Goal: Task Accomplishment & Management: Complete application form

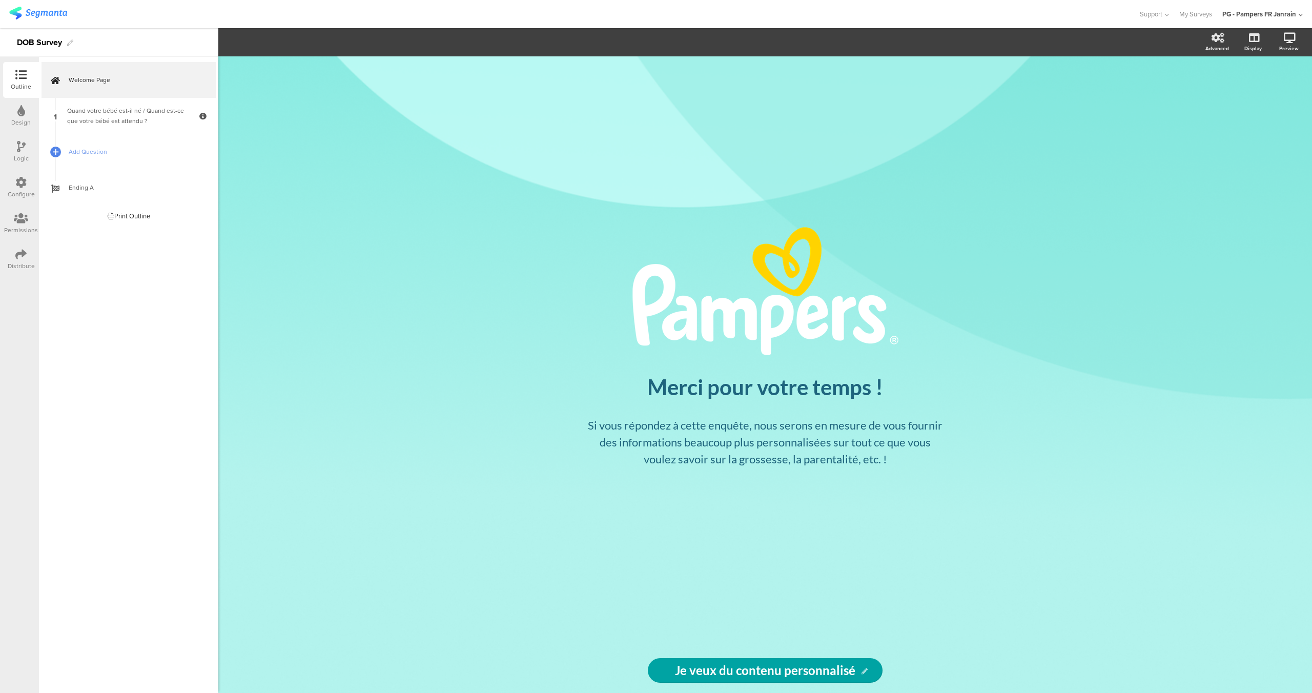
click at [40, 42] on div "DOB Survey" at bounding box center [39, 42] width 45 height 16
click at [27, 12] on img at bounding box center [38, 13] width 58 height 13
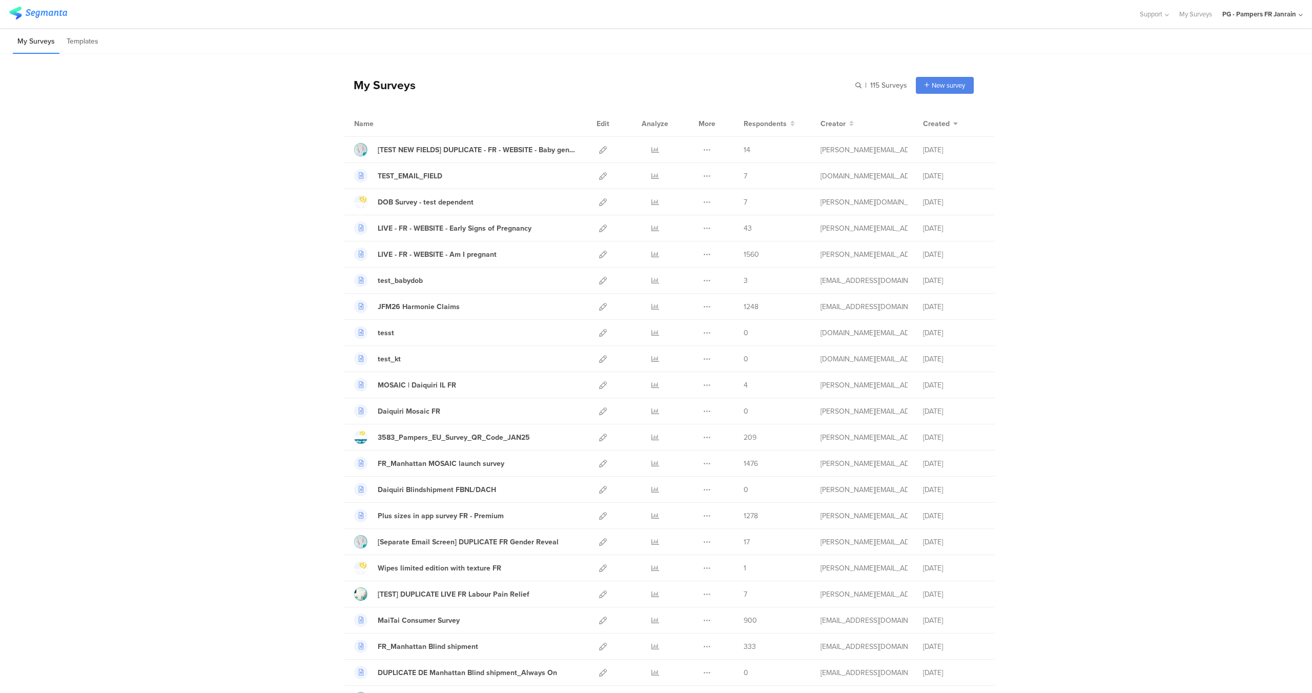
click at [842, 88] on input "text" at bounding box center [834, 85] width 143 height 17
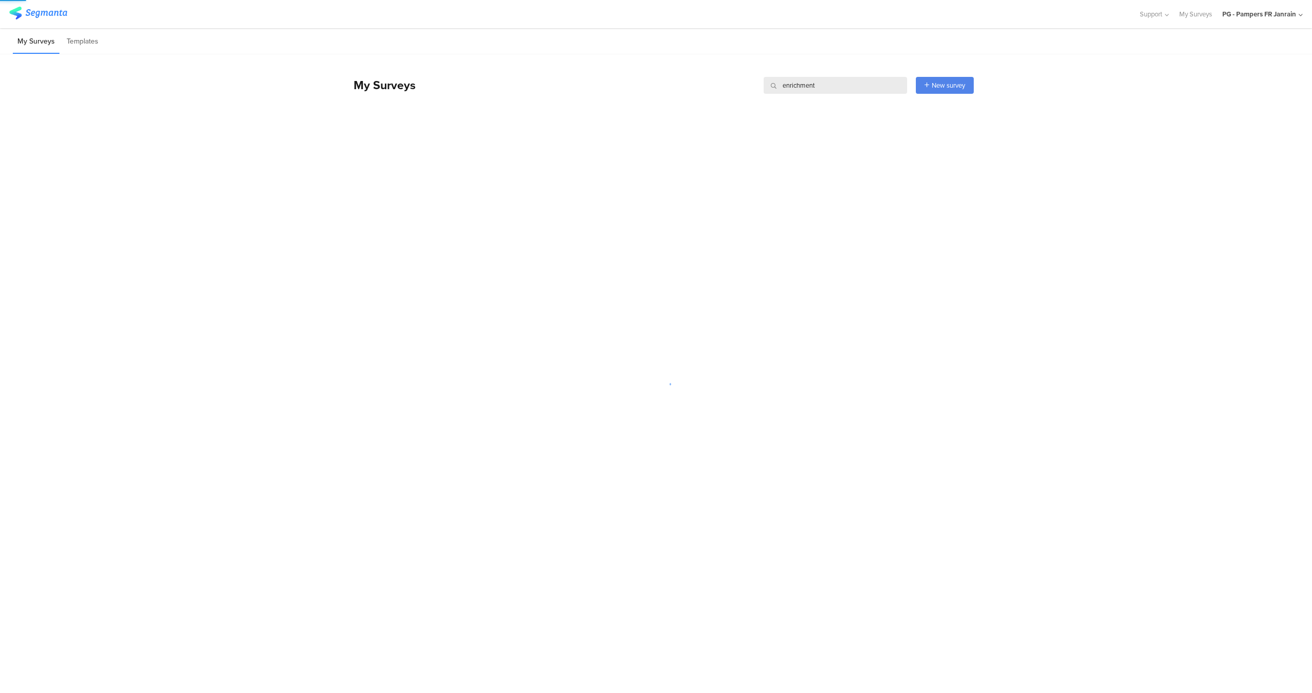
type input "enrichment"
click at [414, 233] on div "My Surveys enrichment enrichment New survey Start from scratch Choose from temp…" at bounding box center [656, 347] width 1312 height 587
click at [86, 46] on li "Templates" at bounding box center [82, 42] width 41 height 24
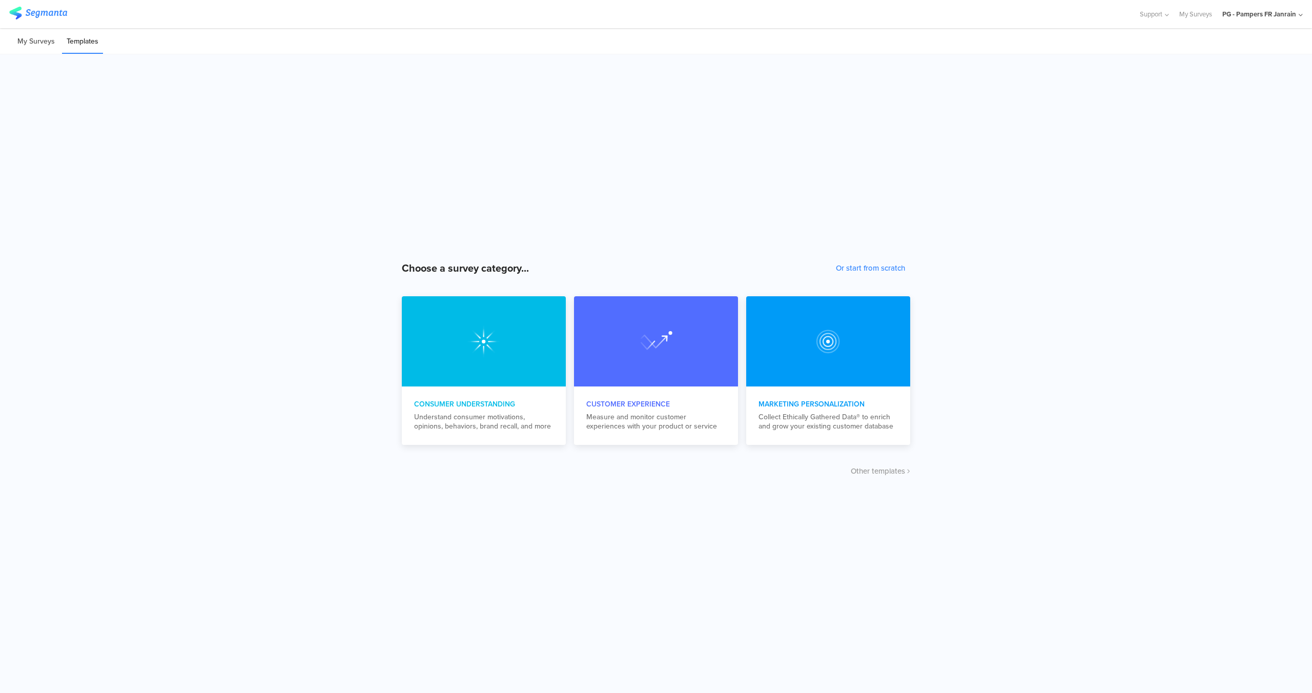
click at [28, 43] on li "My Surveys" at bounding box center [36, 42] width 47 height 24
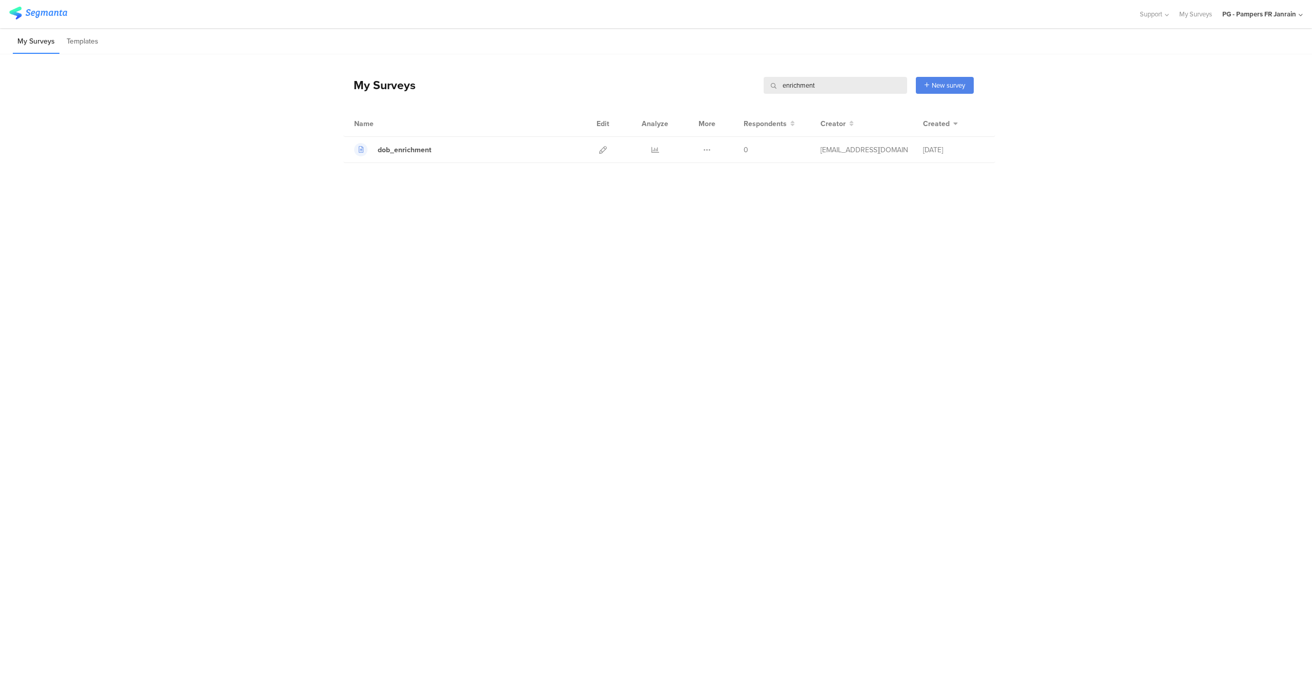
click at [813, 84] on input "enrichment" at bounding box center [834, 85] width 143 height 17
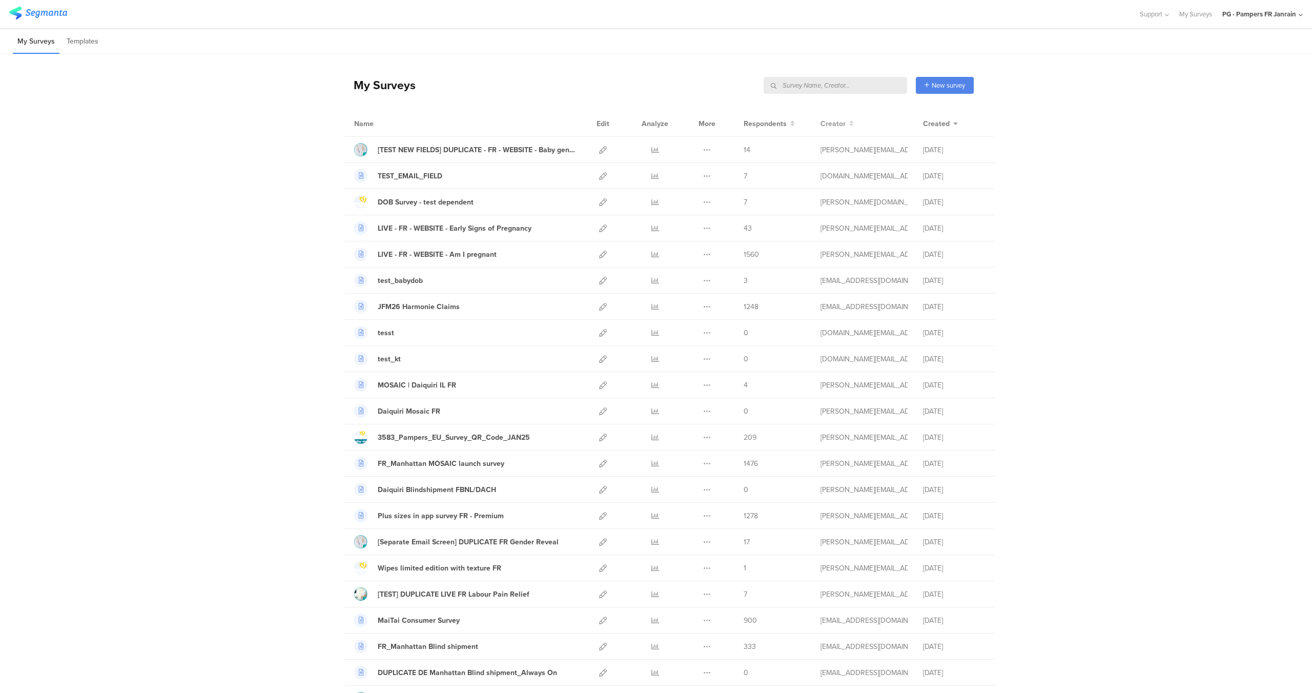
click at [837, 123] on span "Creator" at bounding box center [832, 123] width 25 height 11
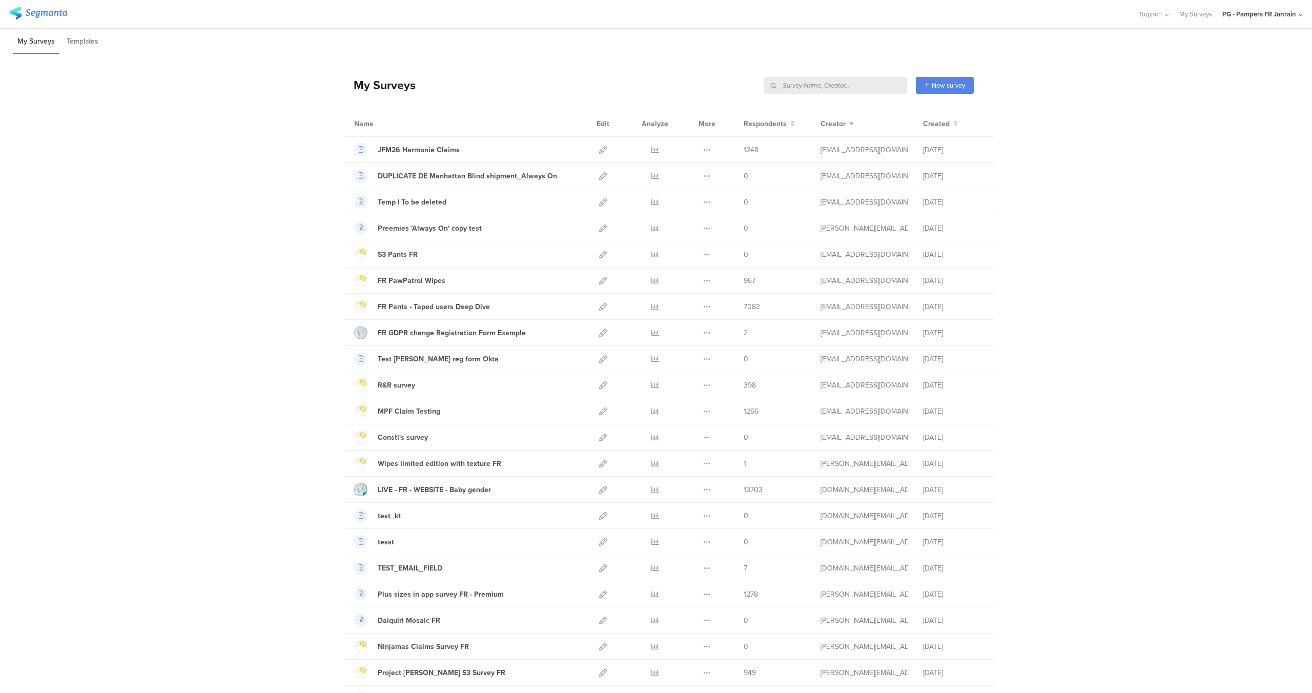
click at [847, 87] on input "text" at bounding box center [834, 85] width 143 height 17
paste input "obdcef"
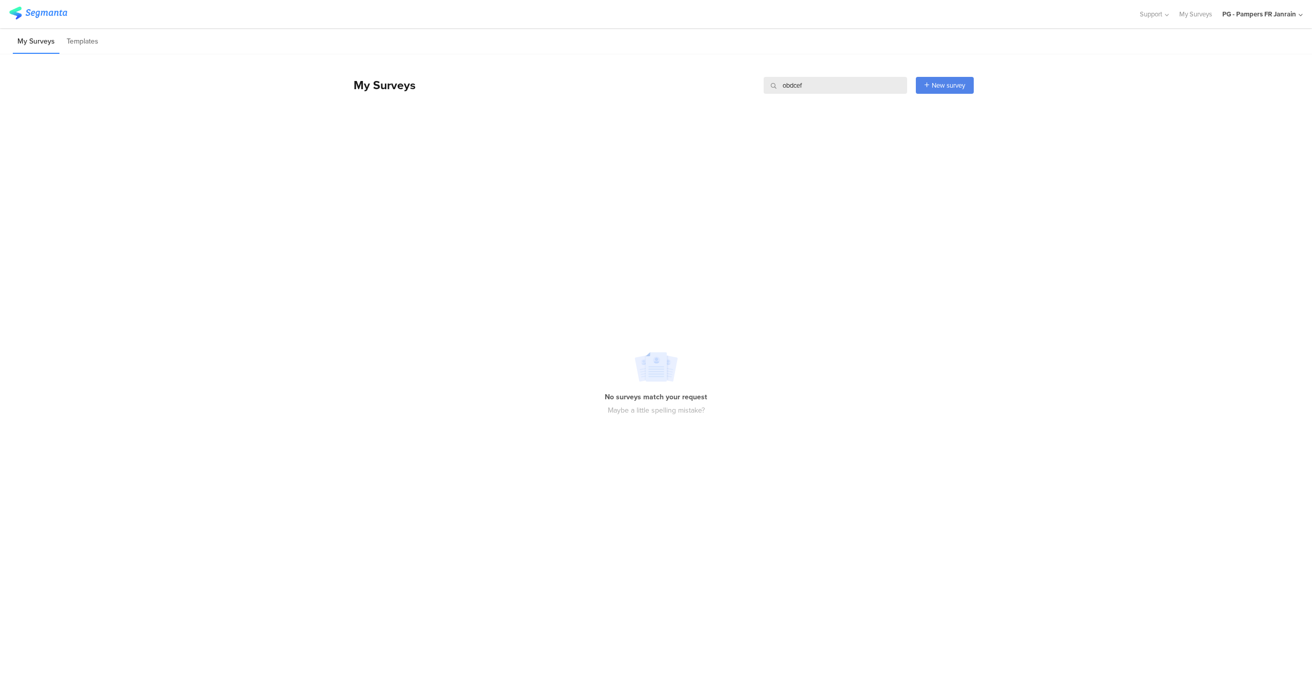
click at [795, 85] on input "obdcef" at bounding box center [834, 85] width 143 height 17
type input "s"
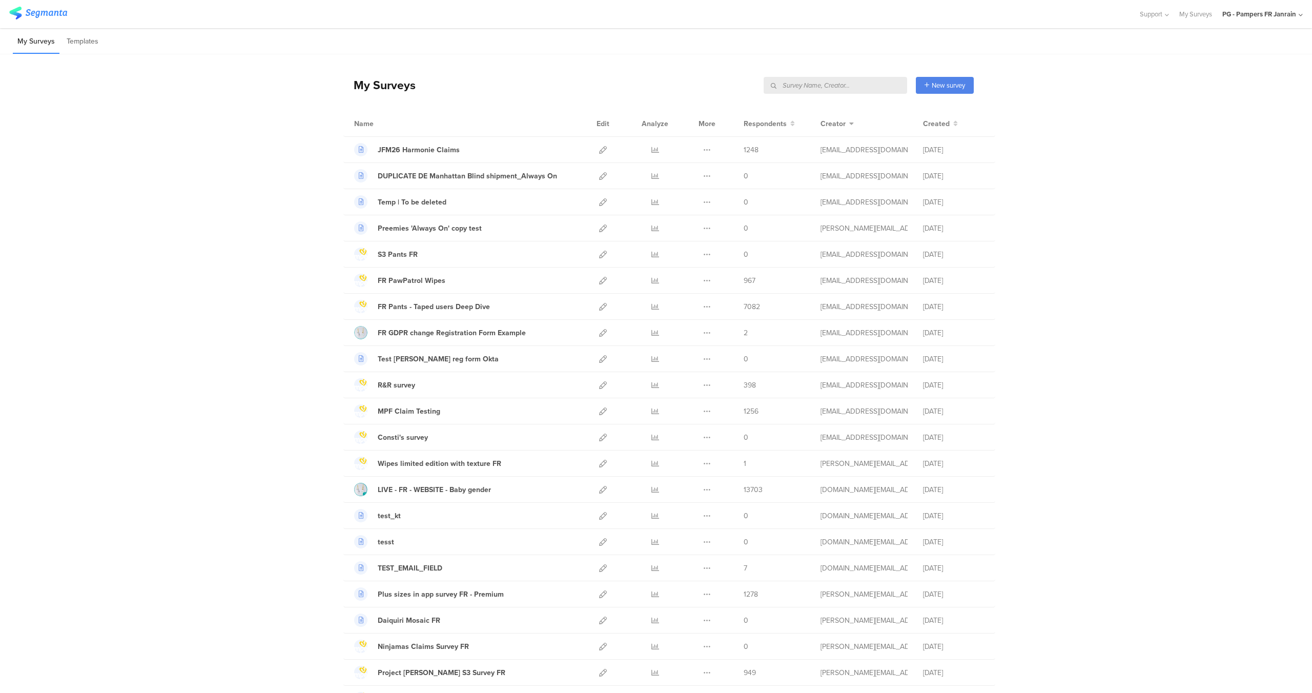
click at [785, 86] on input "text" at bounding box center [834, 85] width 143 height 17
paste input "Enrichment"
type input "Enrichment"
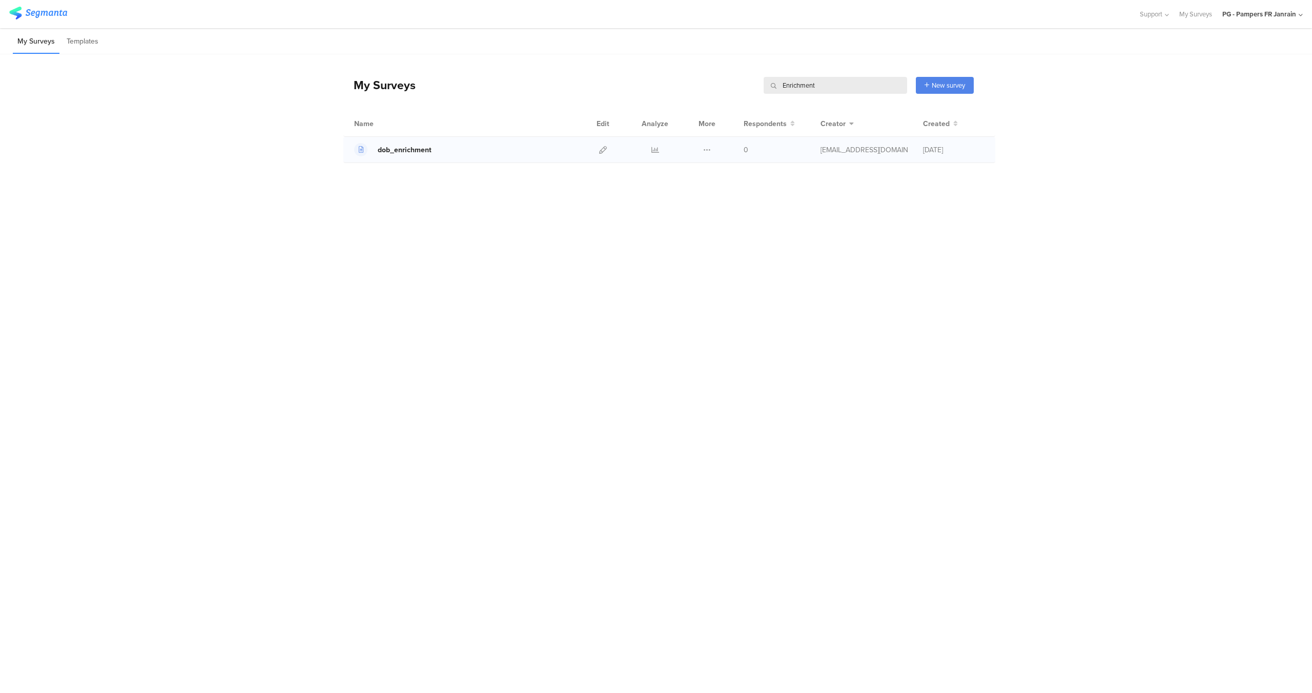
click at [412, 151] on div "dob_enrichment" at bounding box center [405, 149] width 54 height 11
click at [1276, 12] on div "PG - Pampers FR Janrain" at bounding box center [1259, 14] width 74 height 10
click at [1229, 129] on span "PG - Pampers BE" at bounding box center [1208, 133] width 49 height 10
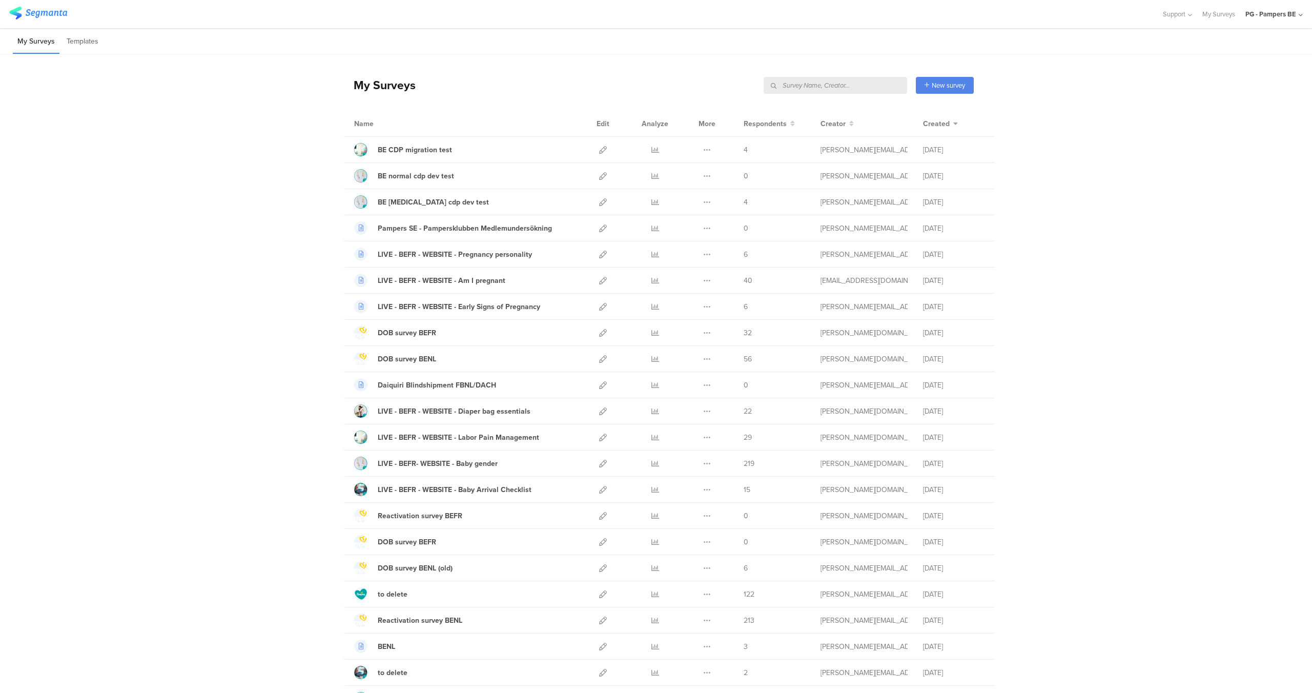
click at [835, 89] on input "text" at bounding box center [834, 85] width 143 height 17
paste input "Enrichment"
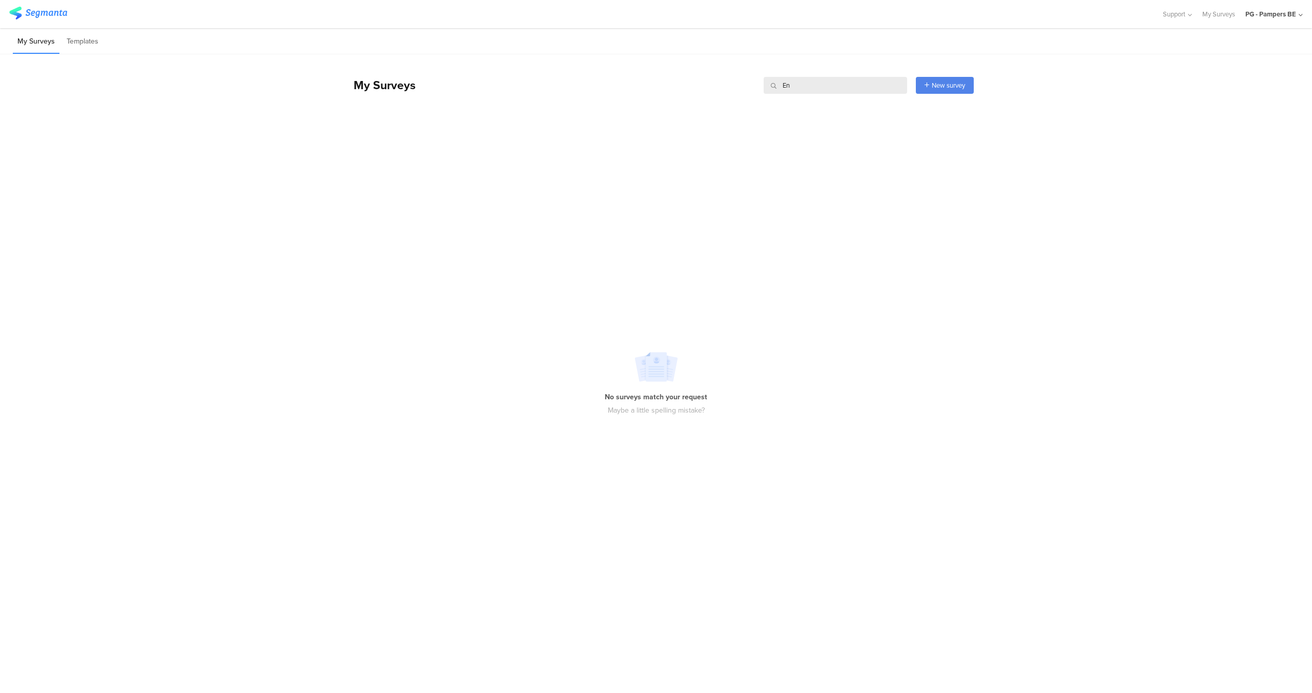
type input "E"
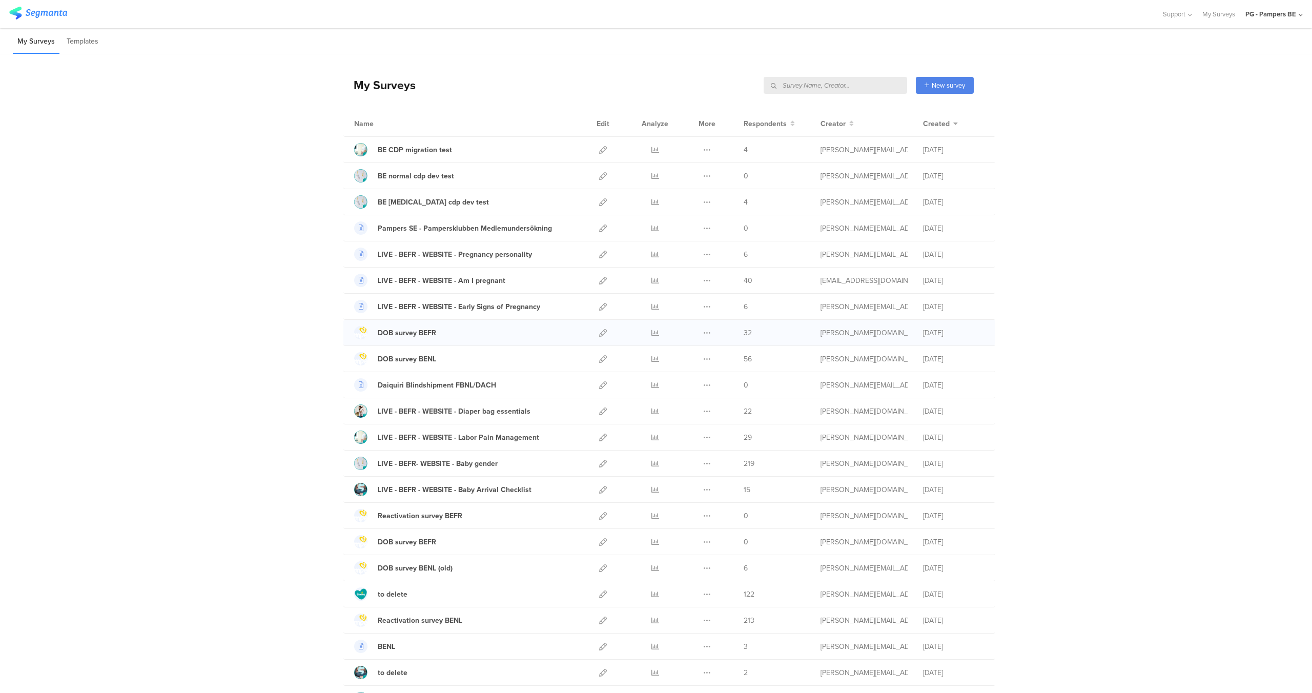
scroll to position [15, 0]
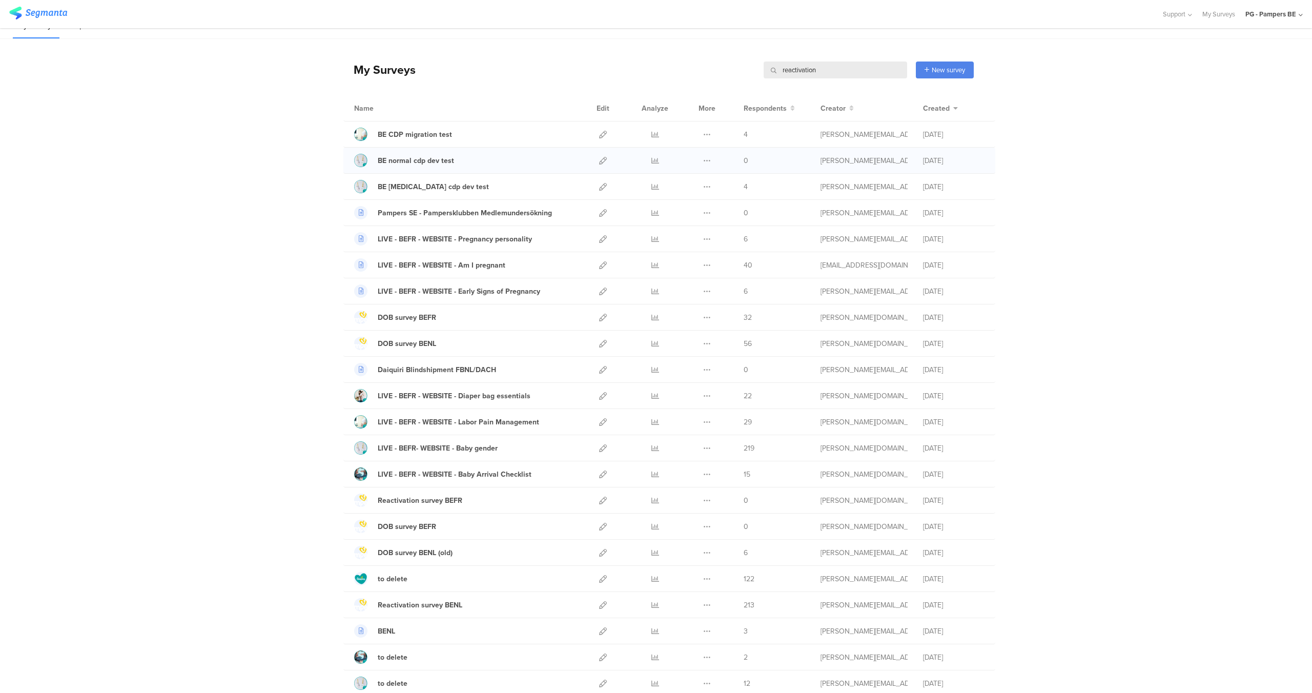
type input "reactivation"
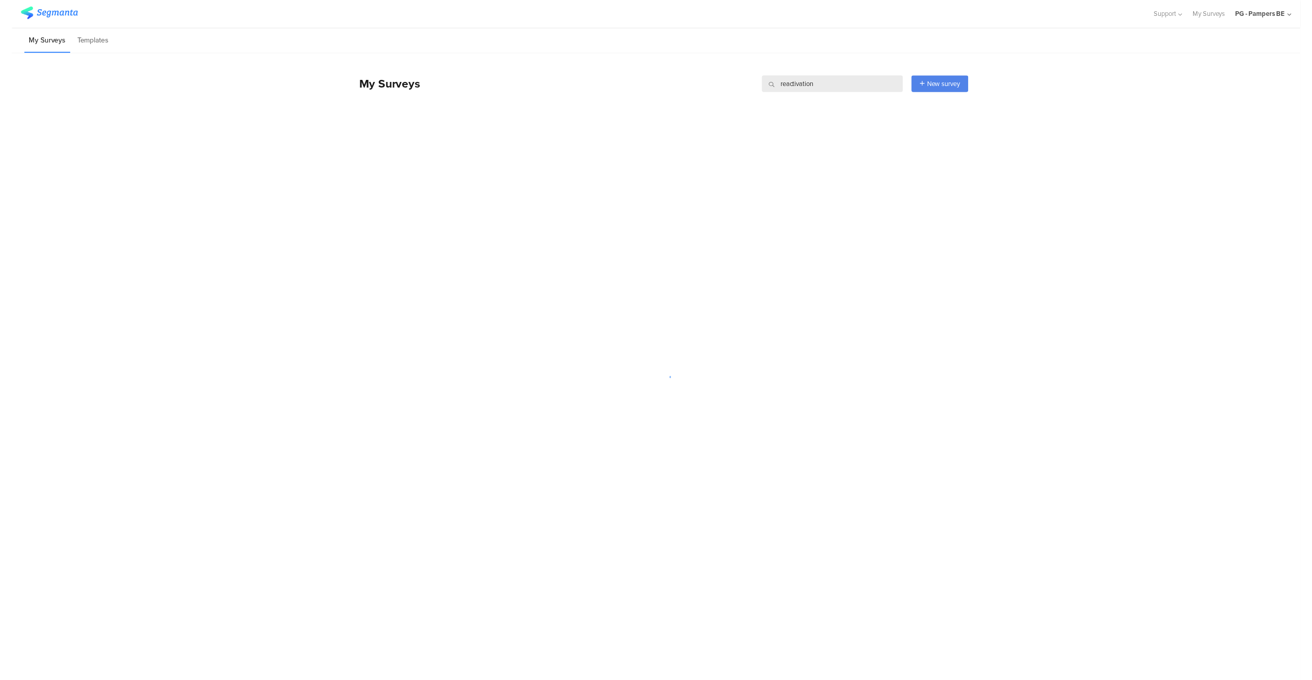
scroll to position [0, 0]
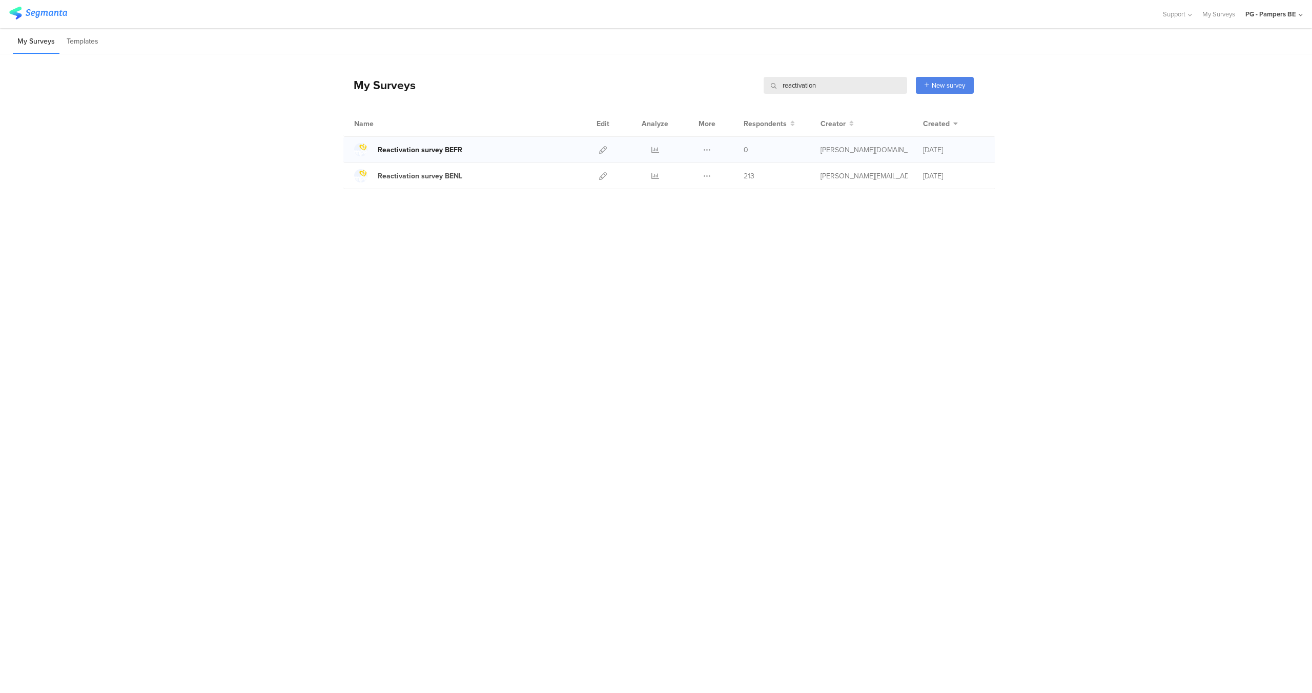
click at [419, 151] on div "Reactivation survey BEFR" at bounding box center [420, 149] width 85 height 11
click at [601, 147] on icon at bounding box center [603, 150] width 8 height 8
click at [708, 150] on icon at bounding box center [707, 150] width 8 height 8
click at [692, 194] on link "Export" at bounding box center [686, 194] width 56 height 18
click at [708, 148] on icon at bounding box center [707, 150] width 8 height 8
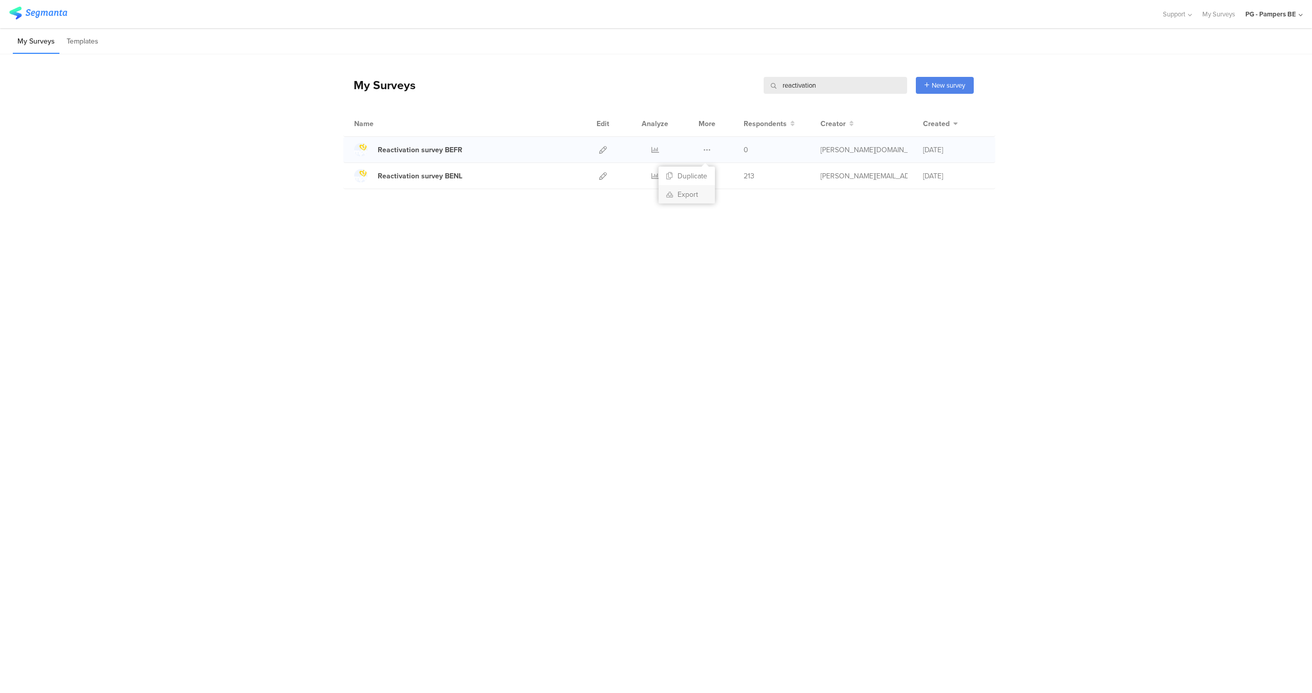
click at [690, 195] on link "Export" at bounding box center [686, 194] width 56 height 18
click at [1294, 15] on div "PG - Pampers BE" at bounding box center [1270, 14] width 51 height 10
click at [1232, 180] on span "PG - Pampers FR Janrain" at bounding box center [1219, 177] width 71 height 10
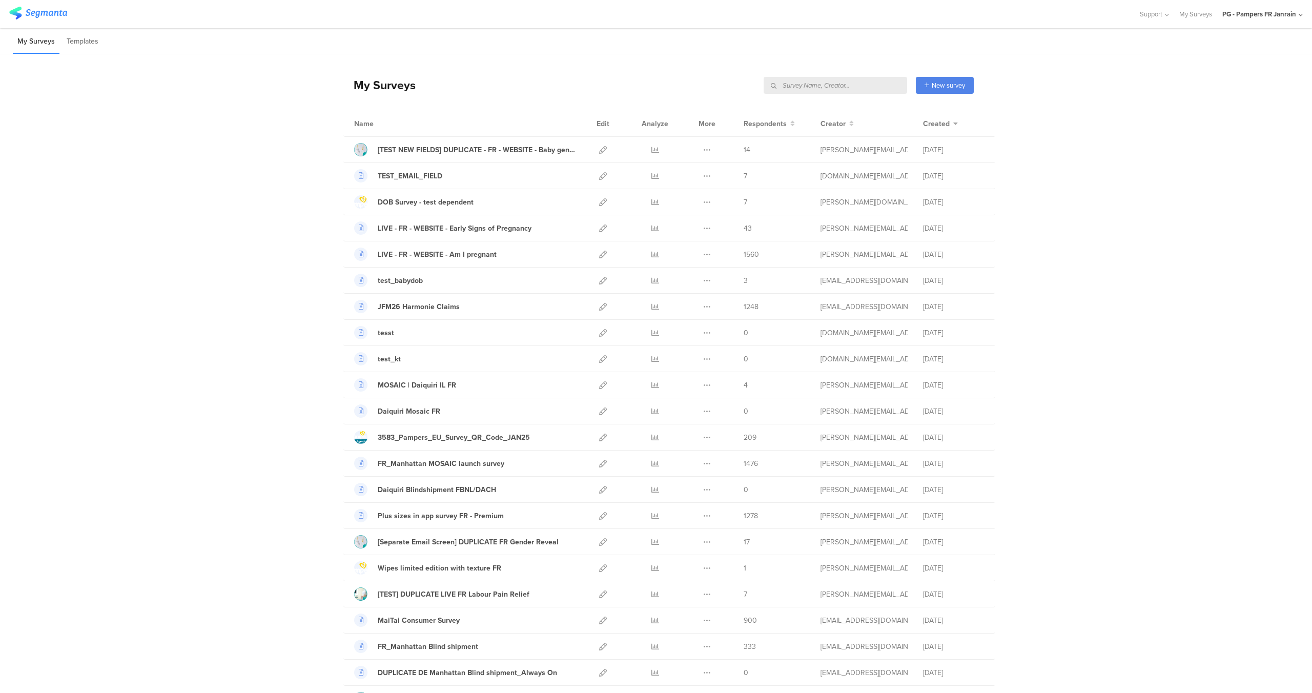
click at [854, 84] on input "text" at bounding box center [834, 85] width 143 height 17
paste input "blomme.j@pg.com"
type input "blomme.j@pg.com"
click at [819, 79] on input "text" at bounding box center [834, 85] width 143 height 17
type input "reactivation"
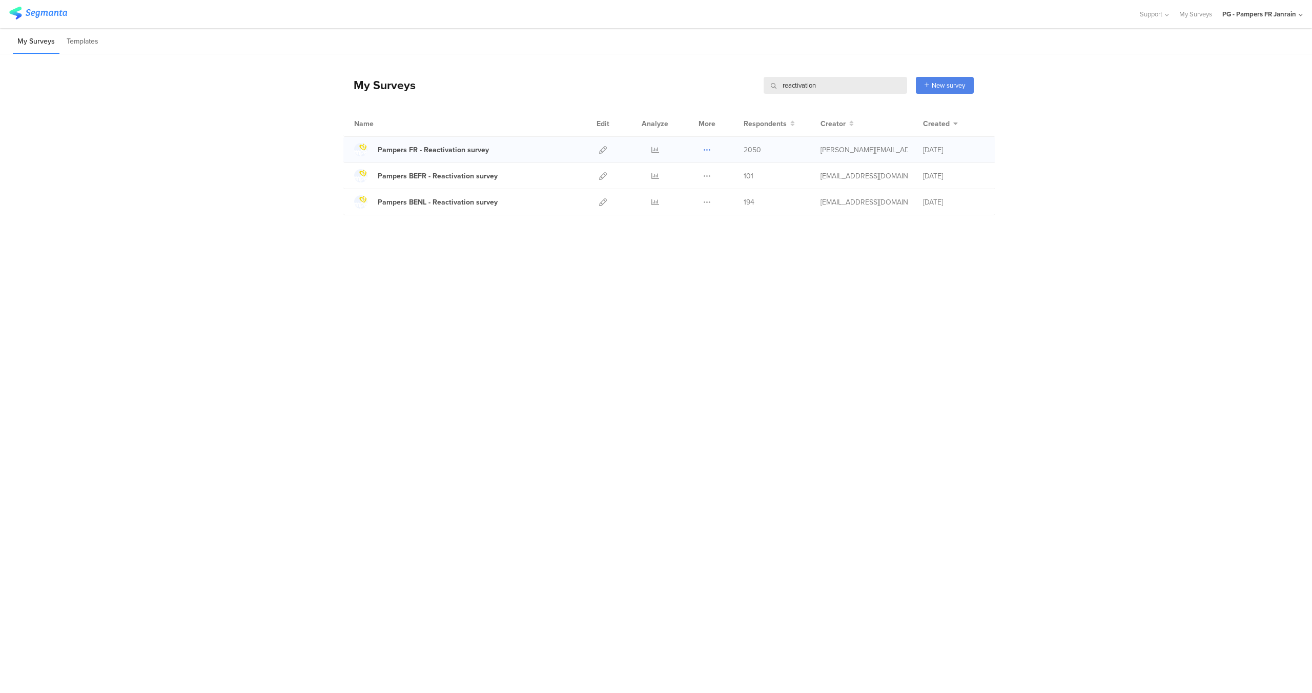
click at [706, 147] on icon at bounding box center [707, 150] width 8 height 8
click at [690, 193] on link "Export" at bounding box center [686, 194] width 56 height 18
click at [701, 148] on div "Duplicate Export" at bounding box center [707, 150] width 22 height 26
click at [706, 148] on icon at bounding box center [707, 150] width 8 height 8
click at [654, 259] on div "My Surveys reactivation reactivation New survey Start from scratch Choose from …" at bounding box center [656, 347] width 1312 height 587
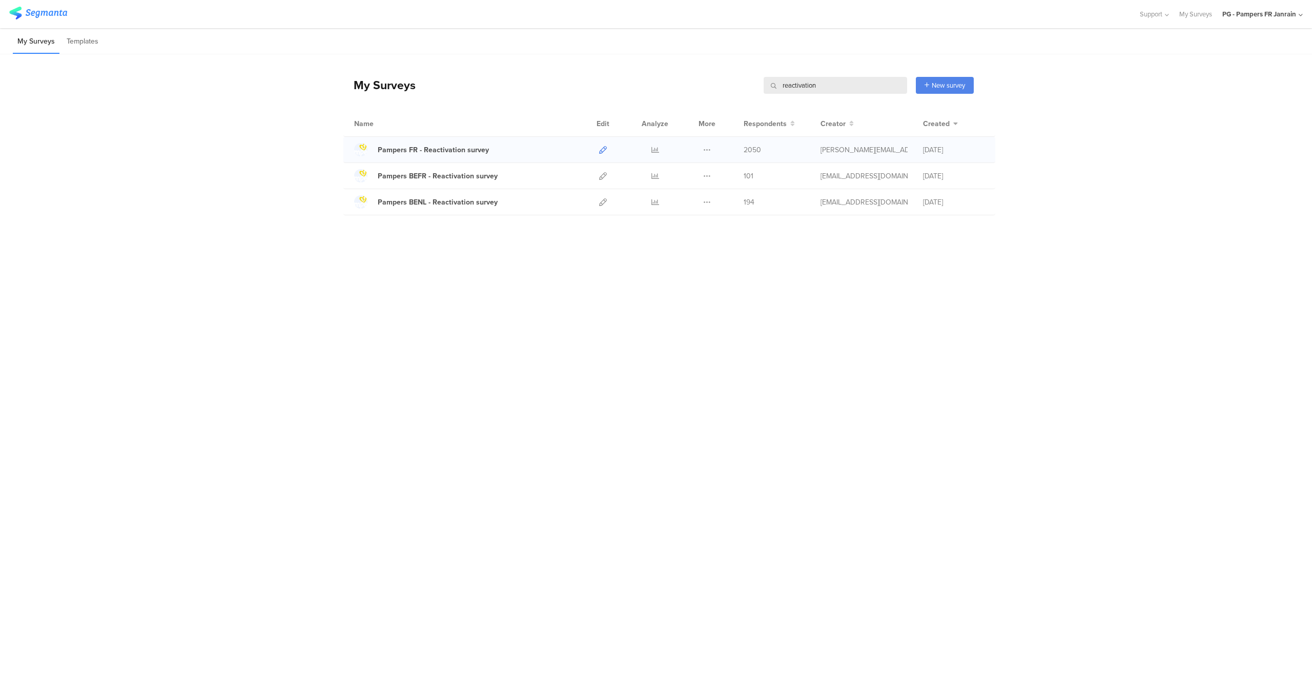
click at [600, 150] on icon at bounding box center [603, 150] width 8 height 8
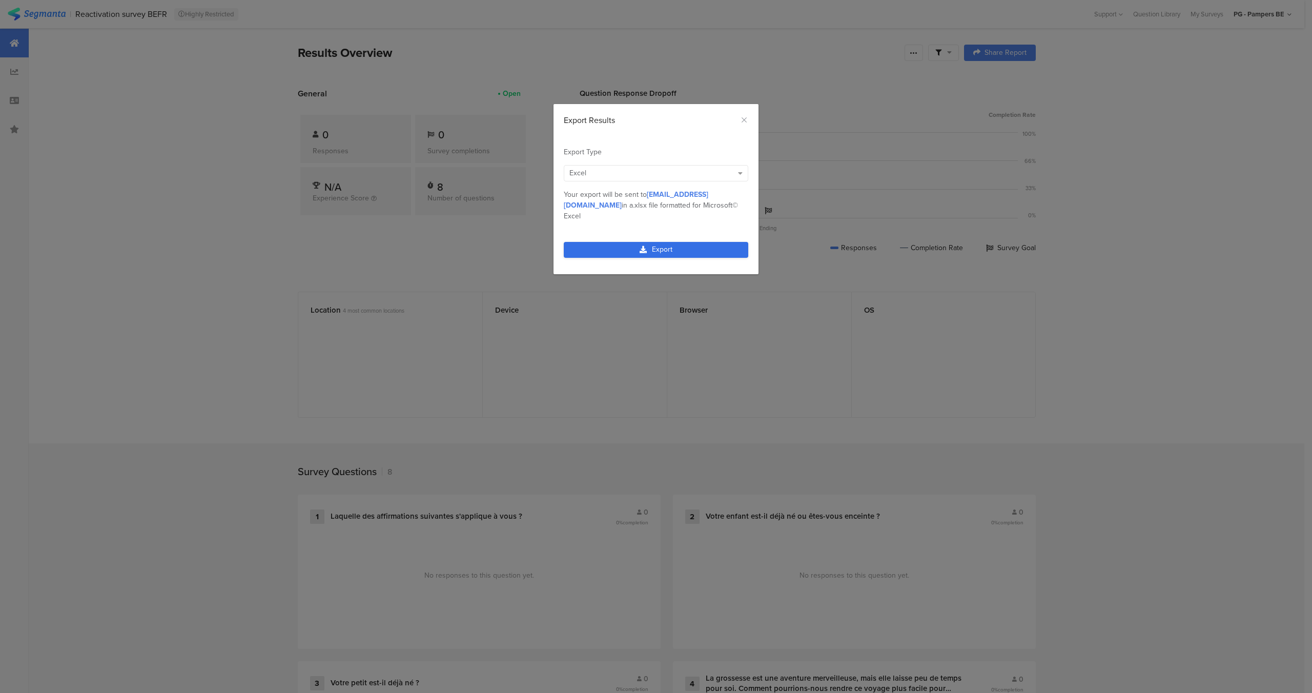
click at [663, 242] on link "Export" at bounding box center [656, 250] width 184 height 16
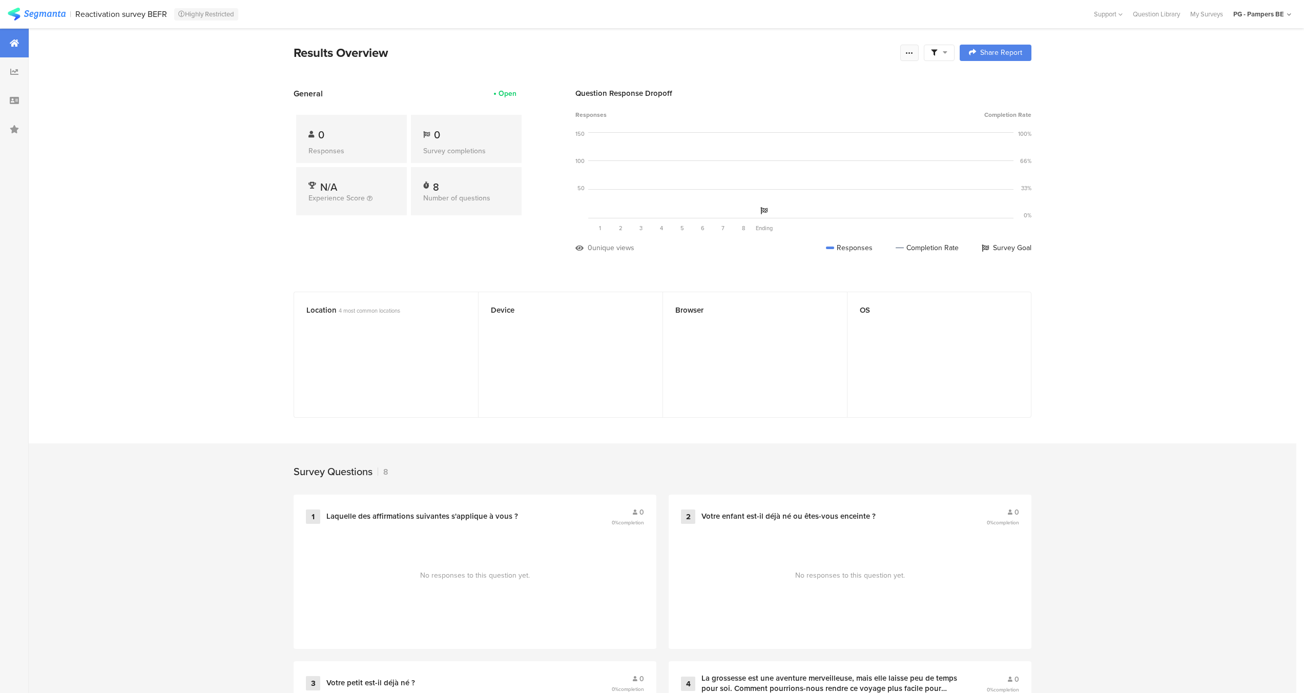
click at [917, 53] on div at bounding box center [909, 53] width 18 height 16
click at [745, 70] on section "Results Overview Complete Responses Only Edit Sample Share Report Share Cancel …" at bounding box center [663, 66] width 820 height 44
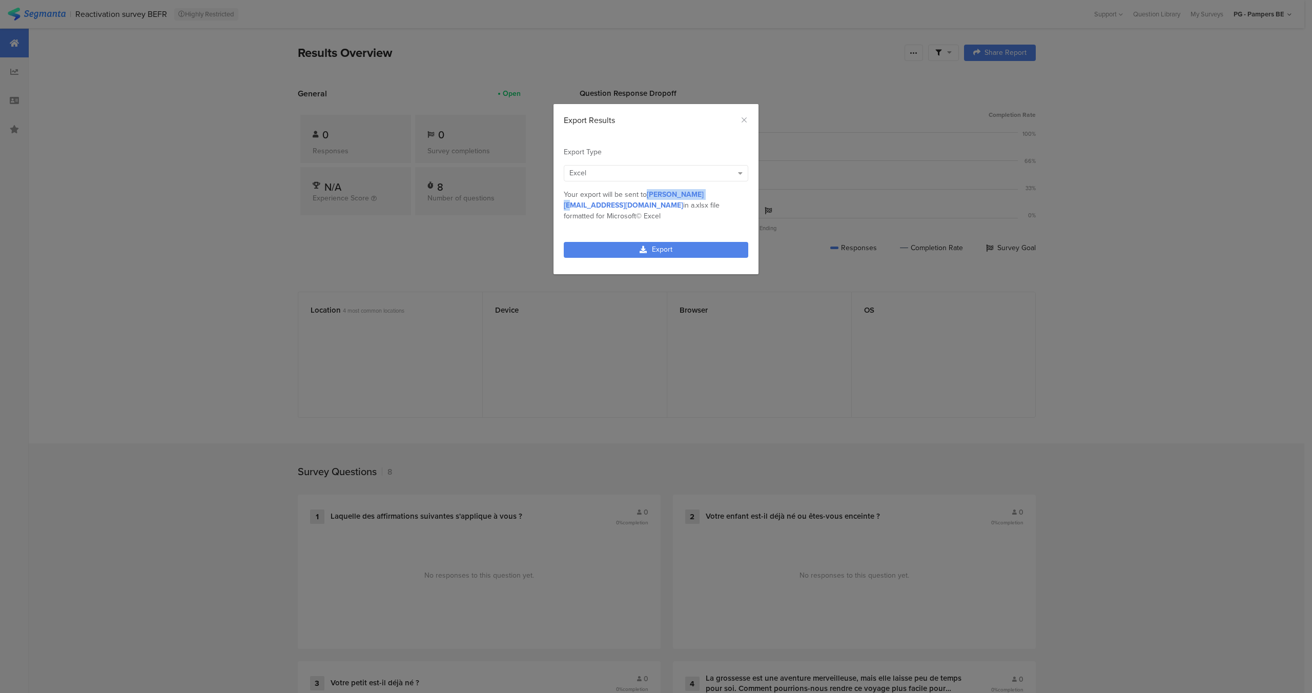
drag, startPoint x: 647, startPoint y: 193, endPoint x: 706, endPoint y: 195, distance: 58.4
click at [703, 195] on span "[EMAIL_ADDRESS][DOMAIN_NAME]" at bounding box center [634, 200] width 140 height 22
copy span "[EMAIL_ADDRESS][DOMAIN_NAME]"
click at [747, 117] on icon "Close" at bounding box center [744, 120] width 8 height 8
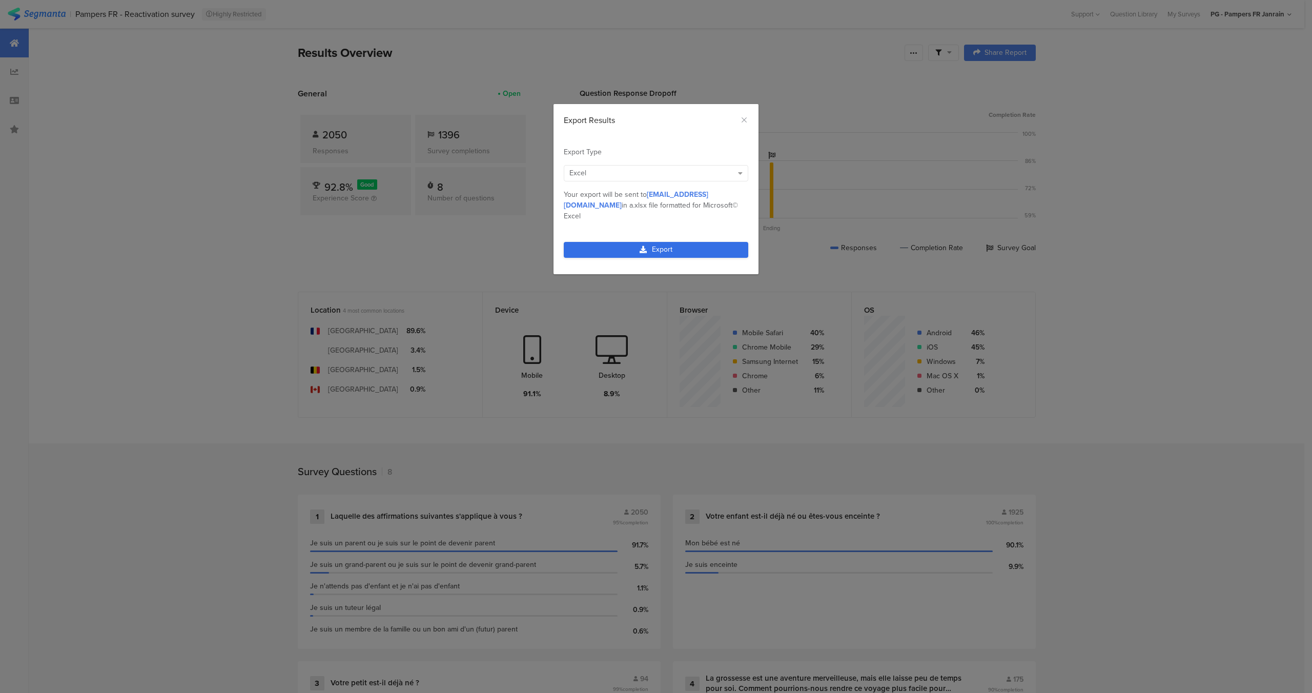
click at [663, 242] on link "Export" at bounding box center [656, 250] width 184 height 16
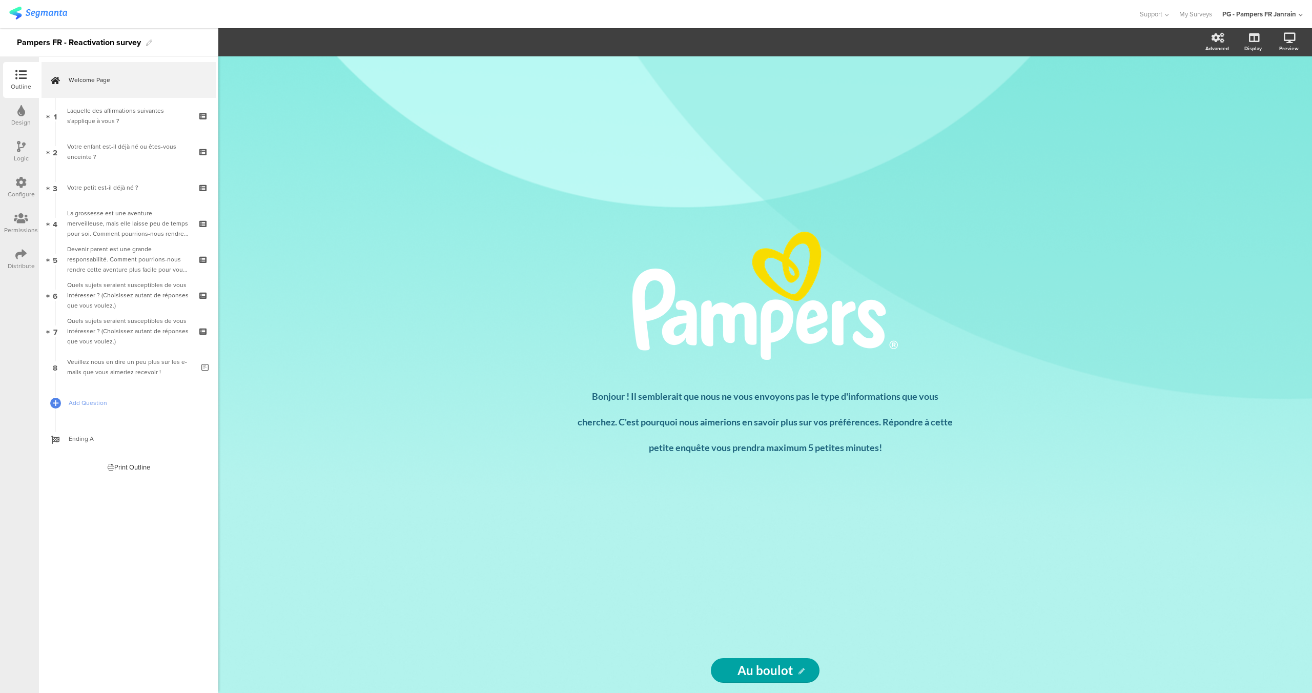
click at [18, 149] on icon at bounding box center [21, 146] width 9 height 11
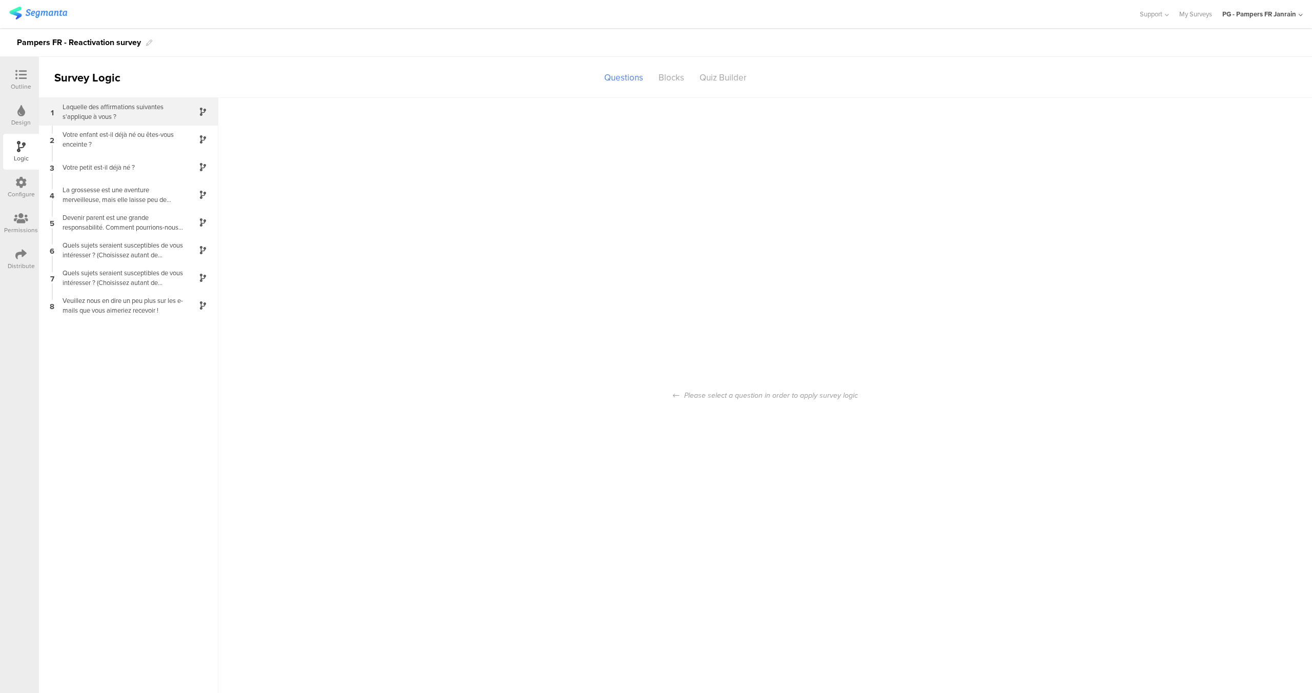
click at [118, 113] on div "Laquelle des affirmations suivantes s'applique à vous ?" at bounding box center [120, 111] width 128 height 19
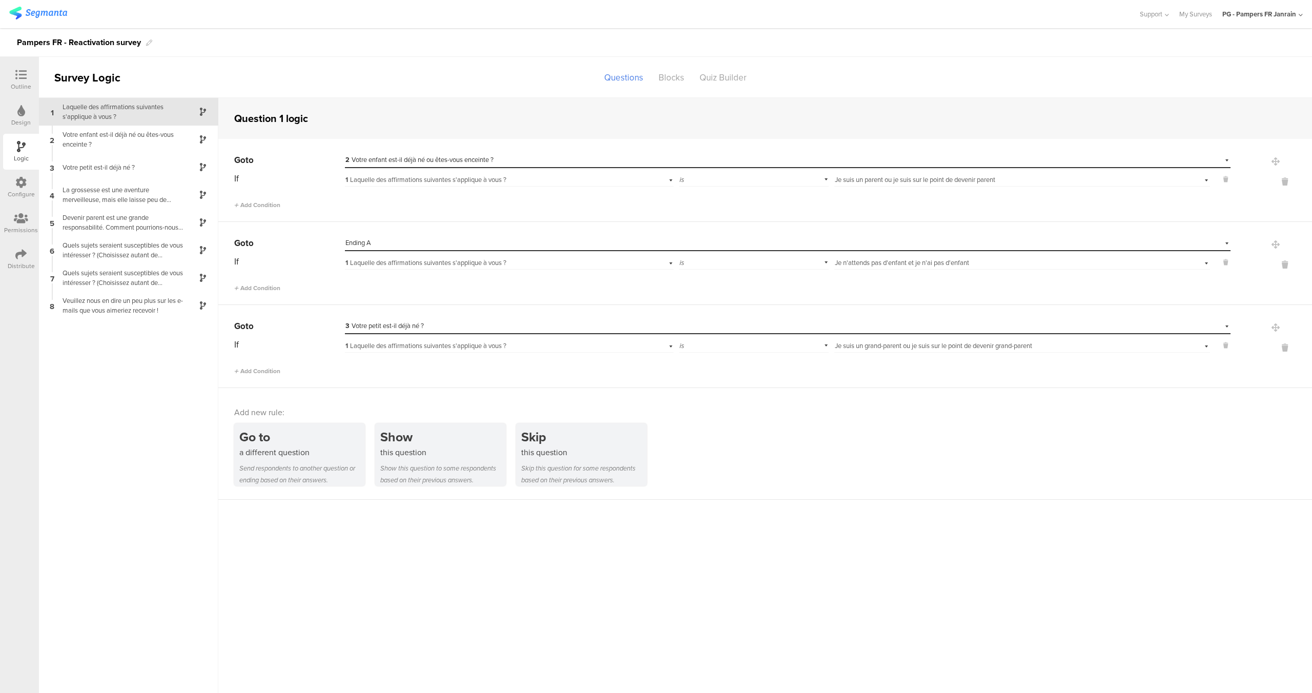
click at [19, 111] on icon at bounding box center [21, 110] width 8 height 11
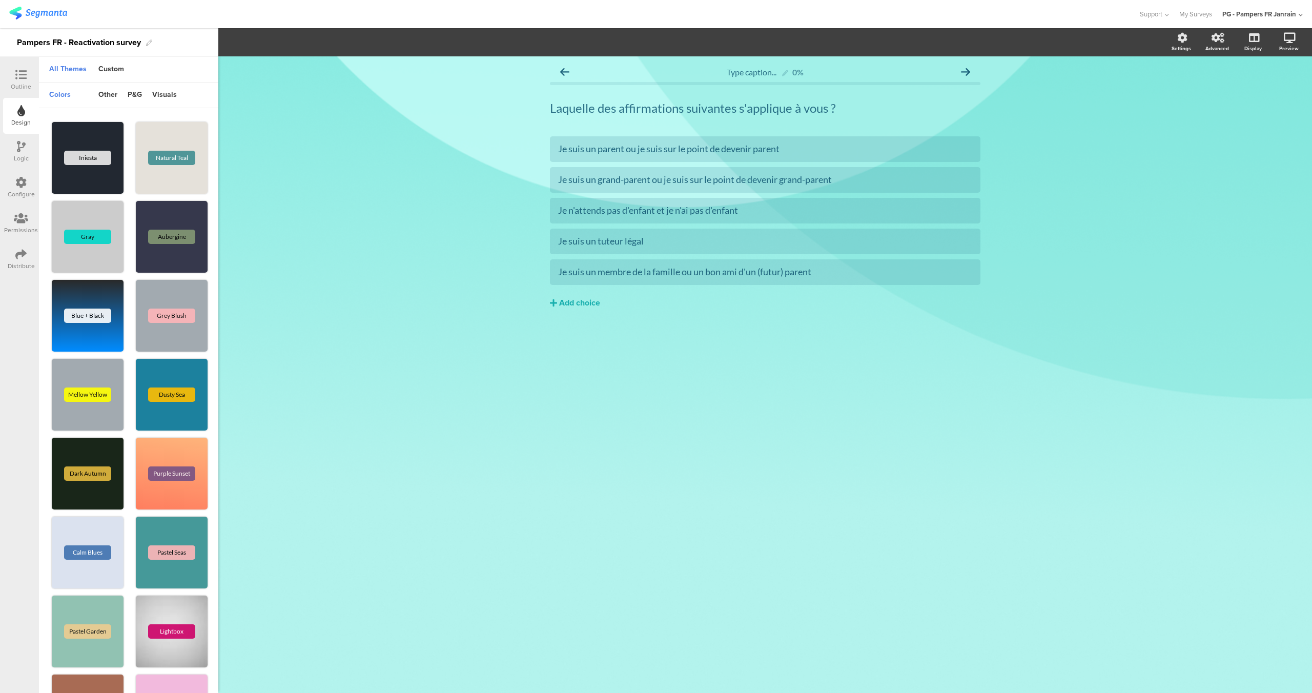
click at [23, 81] on div "Outline" at bounding box center [21, 80] width 20 height 22
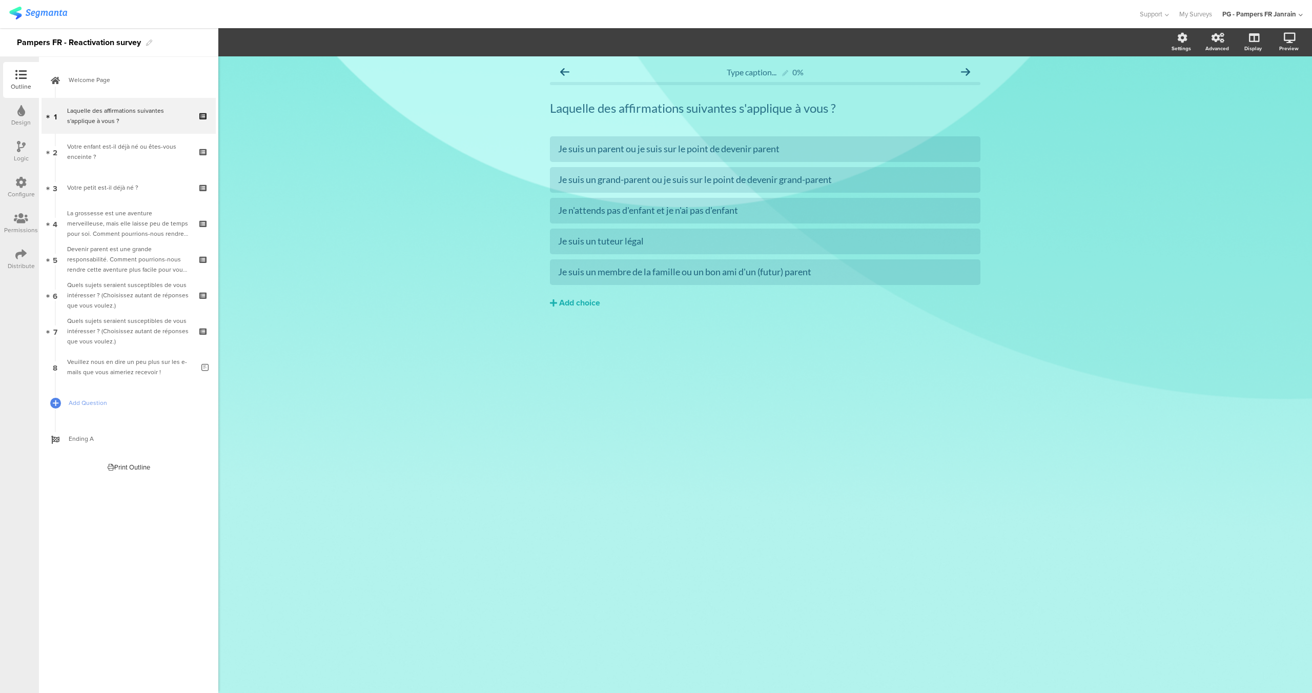
click at [16, 183] on icon at bounding box center [20, 182] width 11 height 11
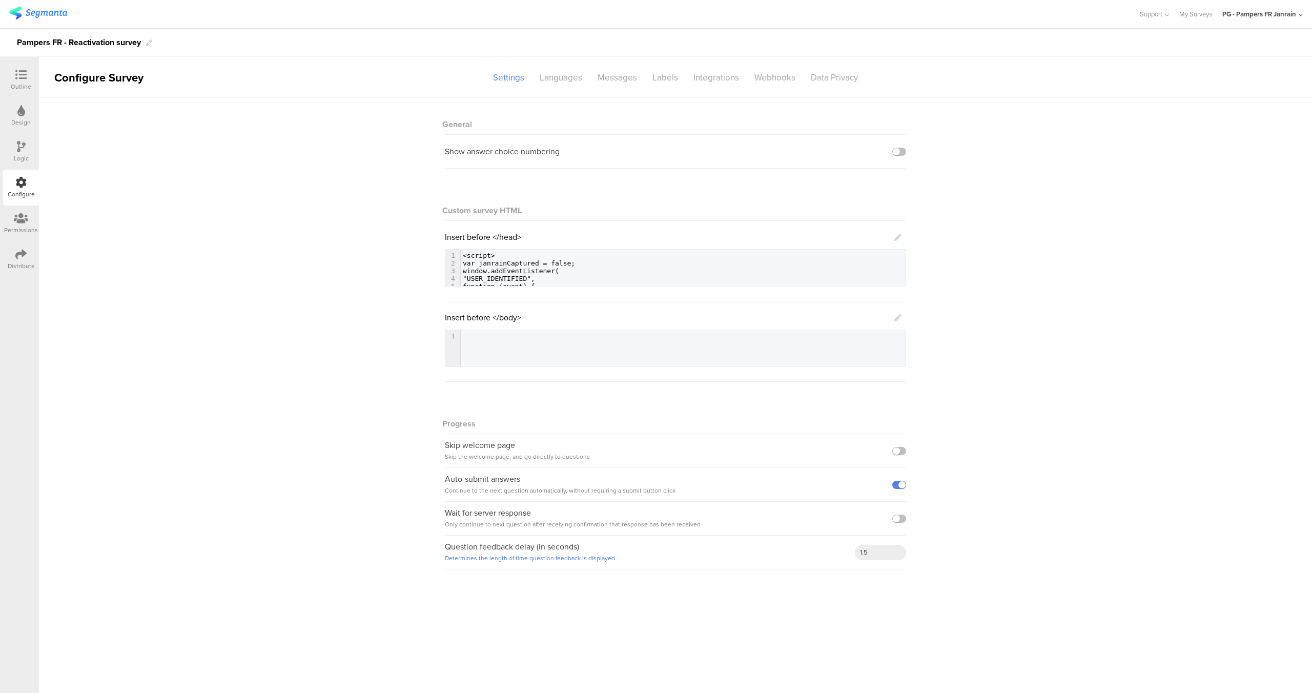
click at [23, 65] on div "Outline" at bounding box center [21, 80] width 36 height 36
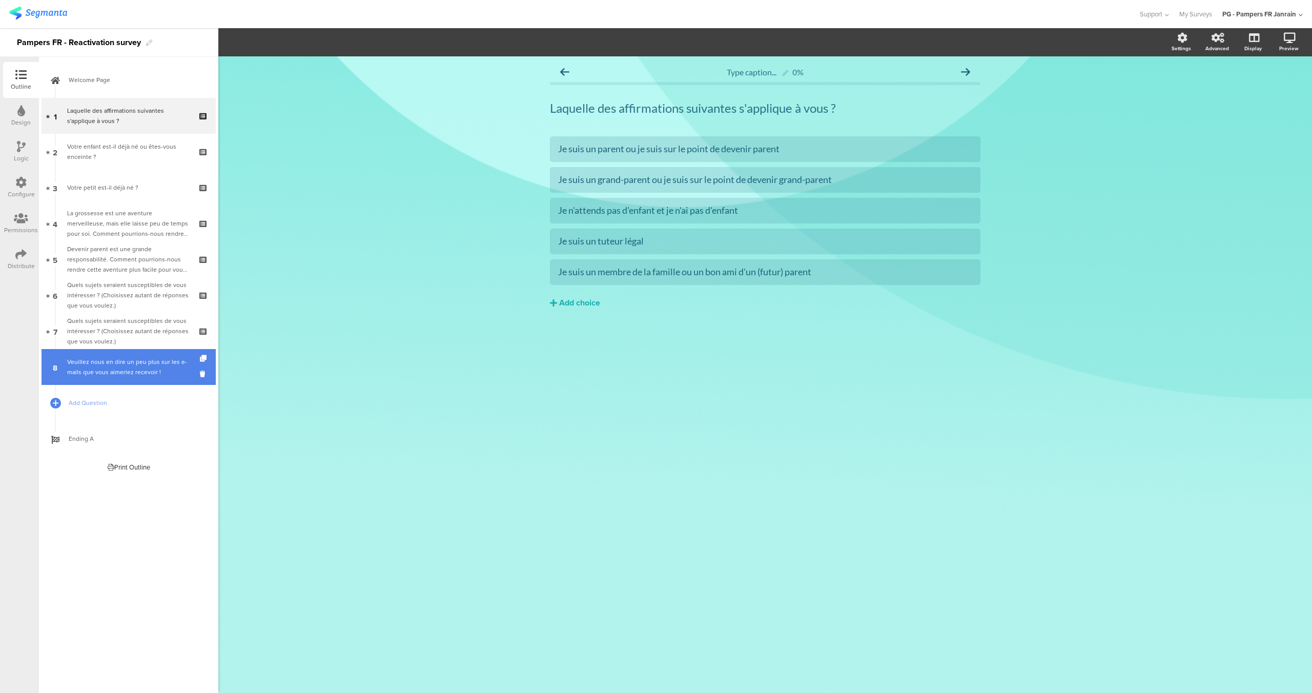
click at [109, 363] on div "Veuillez nous en dire un peu plus sur les e-mails que vous aimeriez recevoir !" at bounding box center [130, 367] width 127 height 20
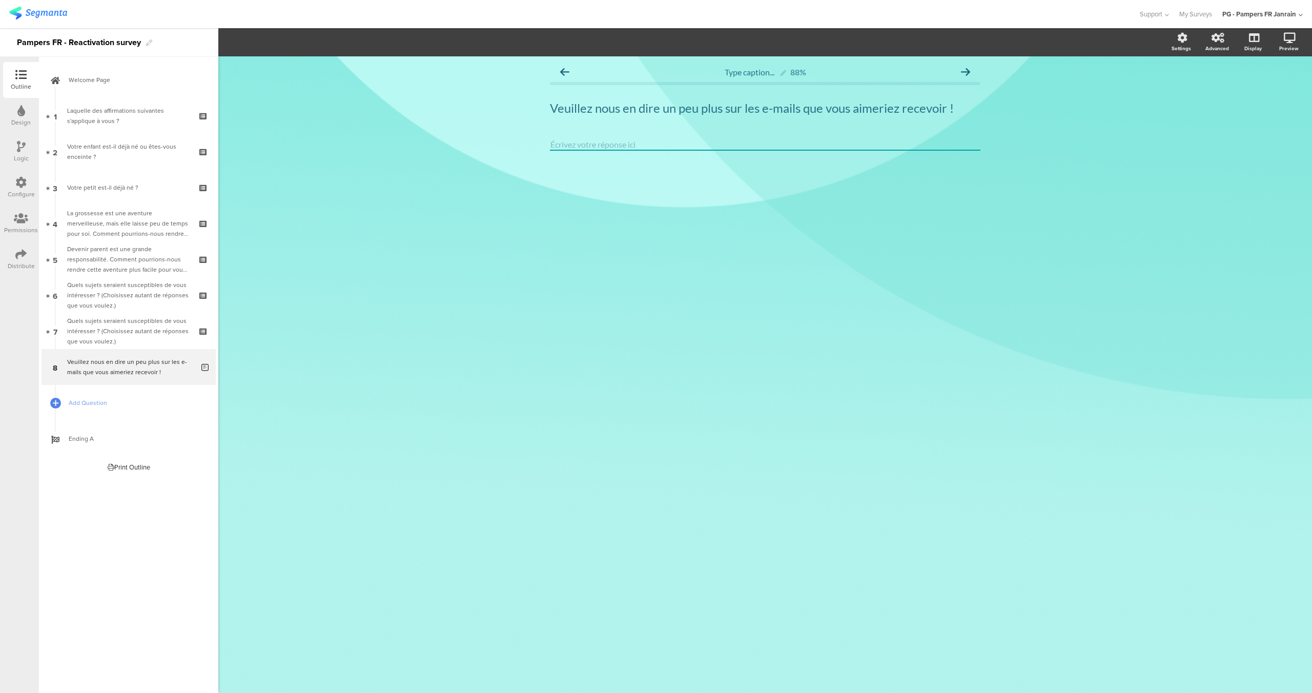
click at [20, 120] on div "Design" at bounding box center [20, 122] width 19 height 9
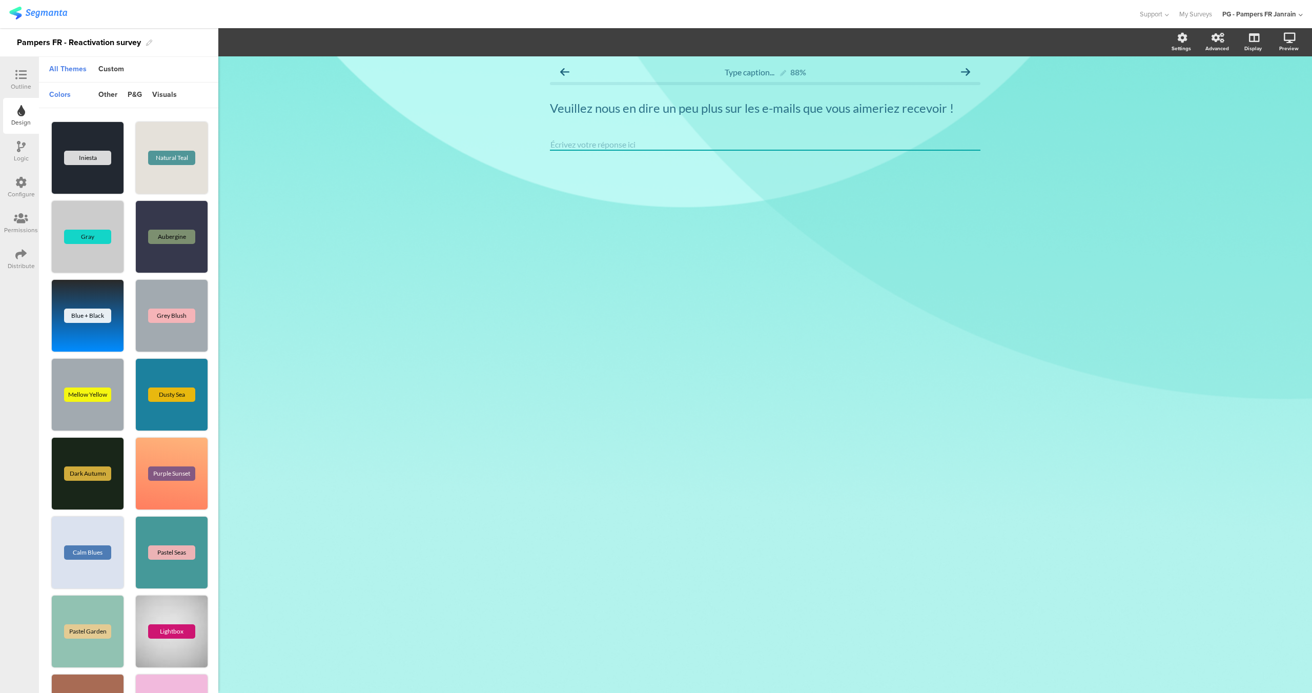
click at [23, 149] on icon at bounding box center [21, 146] width 9 height 11
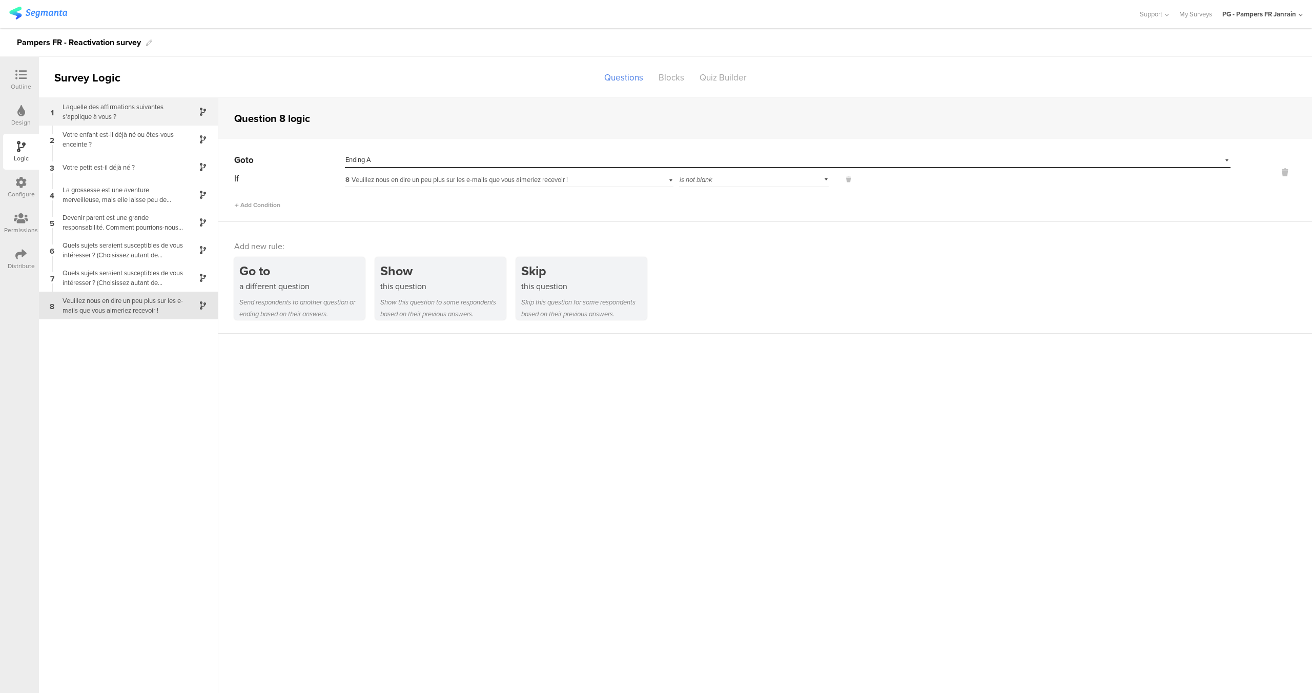
click at [154, 113] on div "Laquelle des affirmations suivantes s'applique à vous ?" at bounding box center [120, 111] width 128 height 19
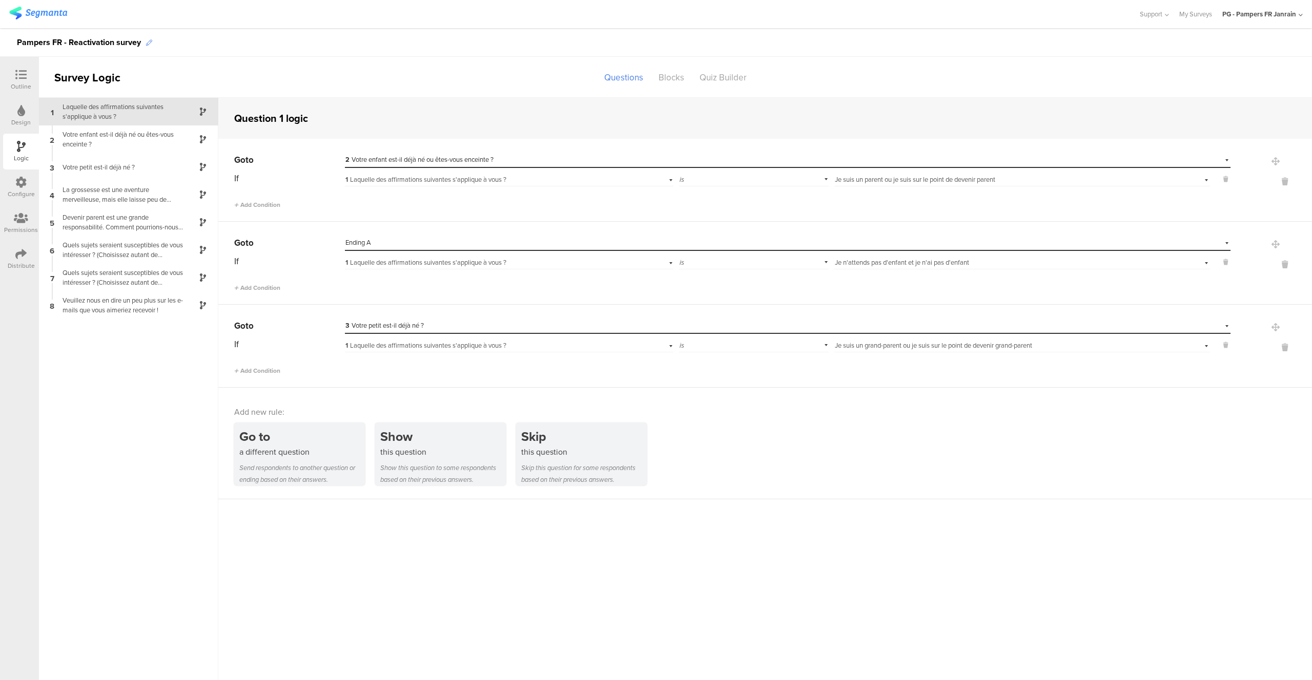
click at [148, 41] on icon at bounding box center [149, 43] width 6 height 6
click at [93, 41] on div "Pampers FR - Reactivation survey" at bounding box center [79, 42] width 124 height 16
copy div "Pampers FR - Reactivation survey"
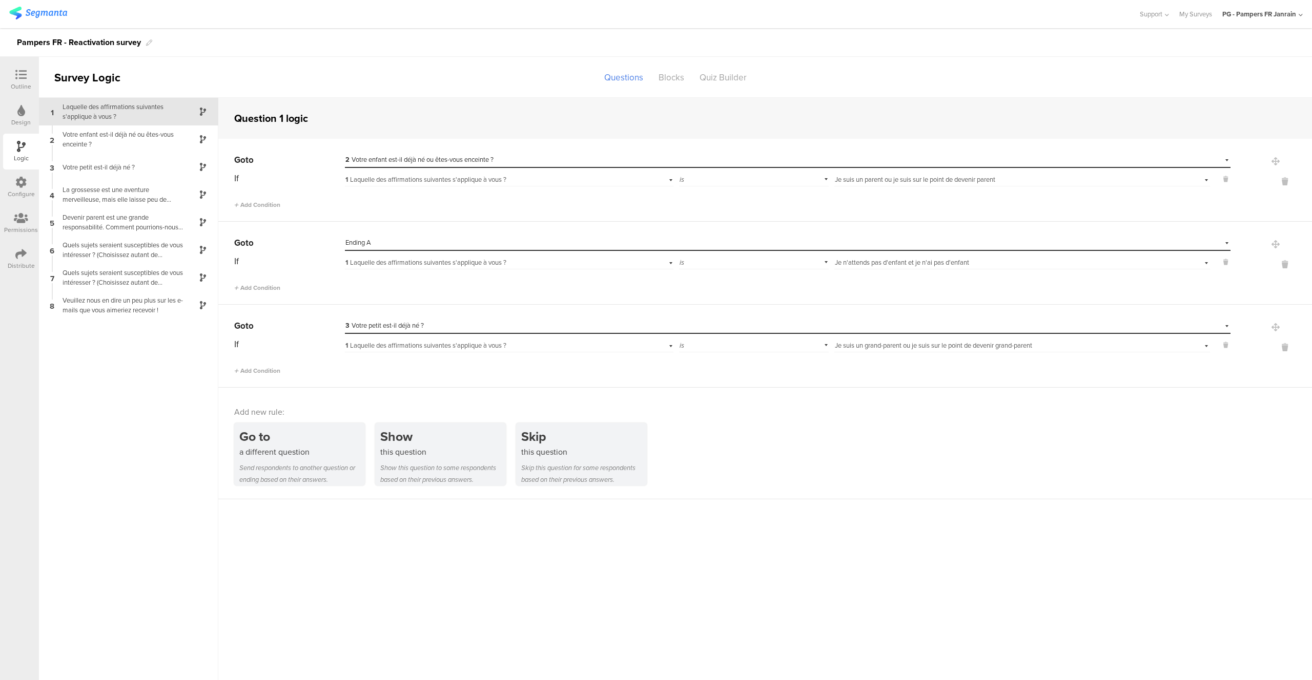
click at [107, 118] on div "Laquelle des affirmations suivantes s'applique à vous ?" at bounding box center [120, 111] width 128 height 19
click at [119, 114] on div "Laquelle des affirmations suivantes s'applique à vous ?" at bounding box center [120, 111] width 128 height 19
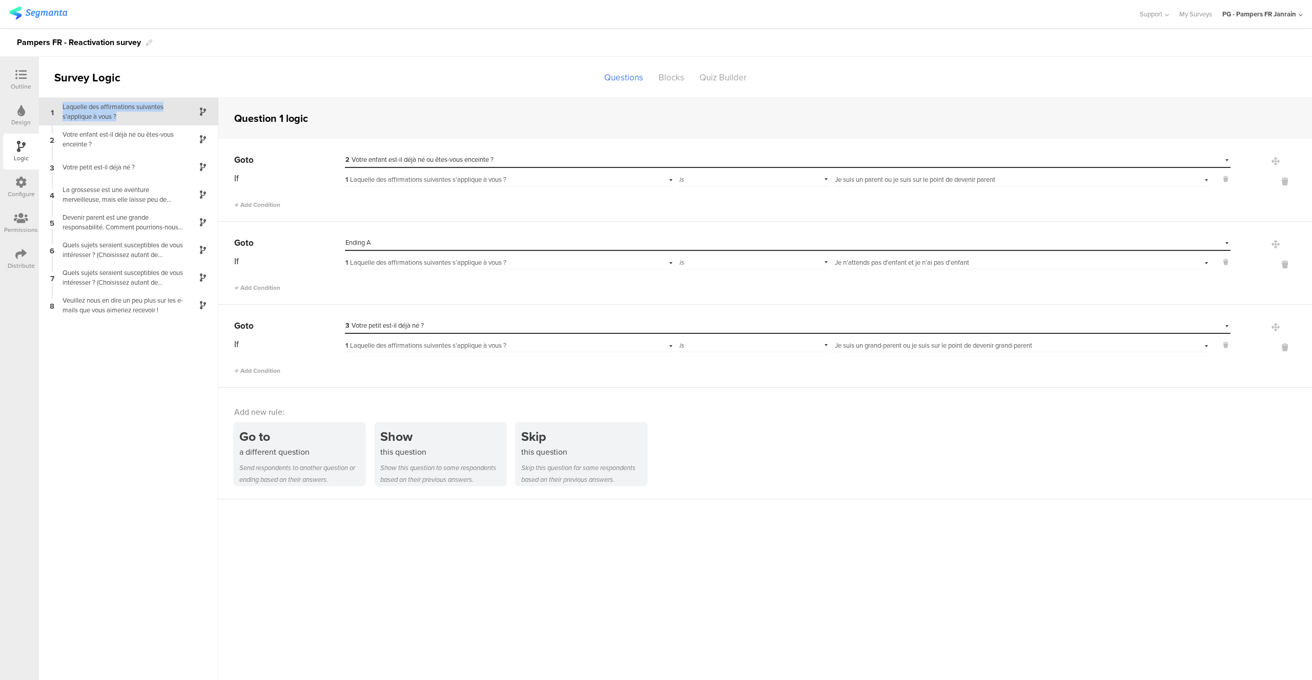
copy div "Laquelle des affirmations suivantes s'applique à vous ?"
click at [95, 135] on div "Votre enfant est-il déjà né ou êtes-vous enceinte ?" at bounding box center [120, 139] width 128 height 19
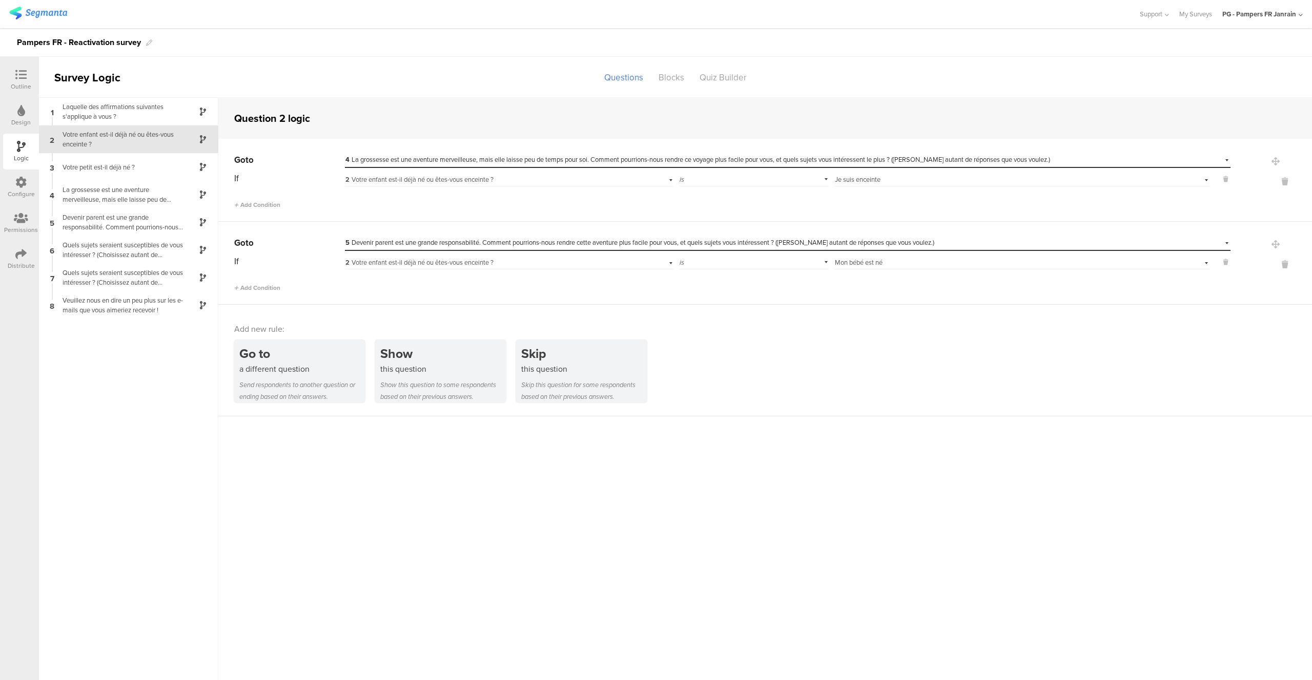
click at [85, 137] on div "Votre enfant est-il déjà né ou êtes-vous enceinte ?" at bounding box center [120, 139] width 128 height 19
copy div "Votre enfant est-il déjà né ou êtes-vous enceinte ?"
click at [110, 166] on div "Votre petit est-il déjà né ?" at bounding box center [120, 167] width 128 height 10
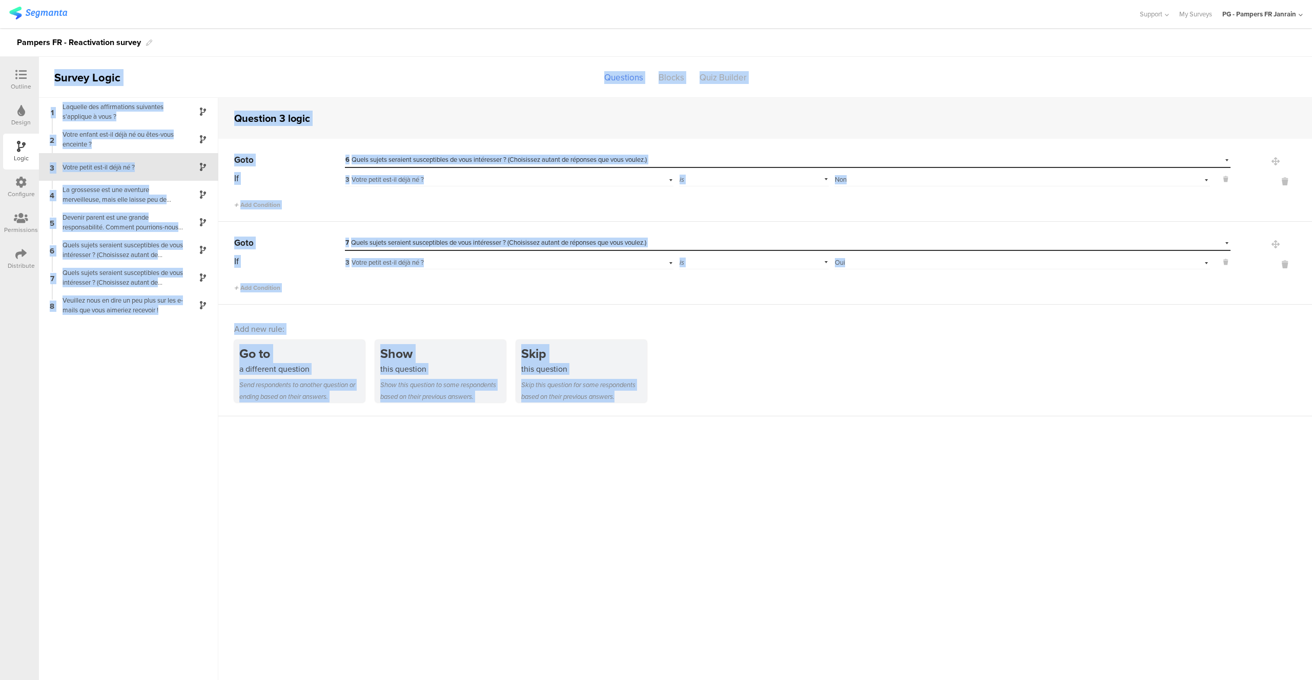
click at [110, 166] on div "Votre petit est-il déjà né ?" at bounding box center [120, 167] width 128 height 10
click at [129, 197] on div "La grossesse est une aventure merveilleuse, mais elle laisse peu de temps pour …" at bounding box center [120, 194] width 128 height 19
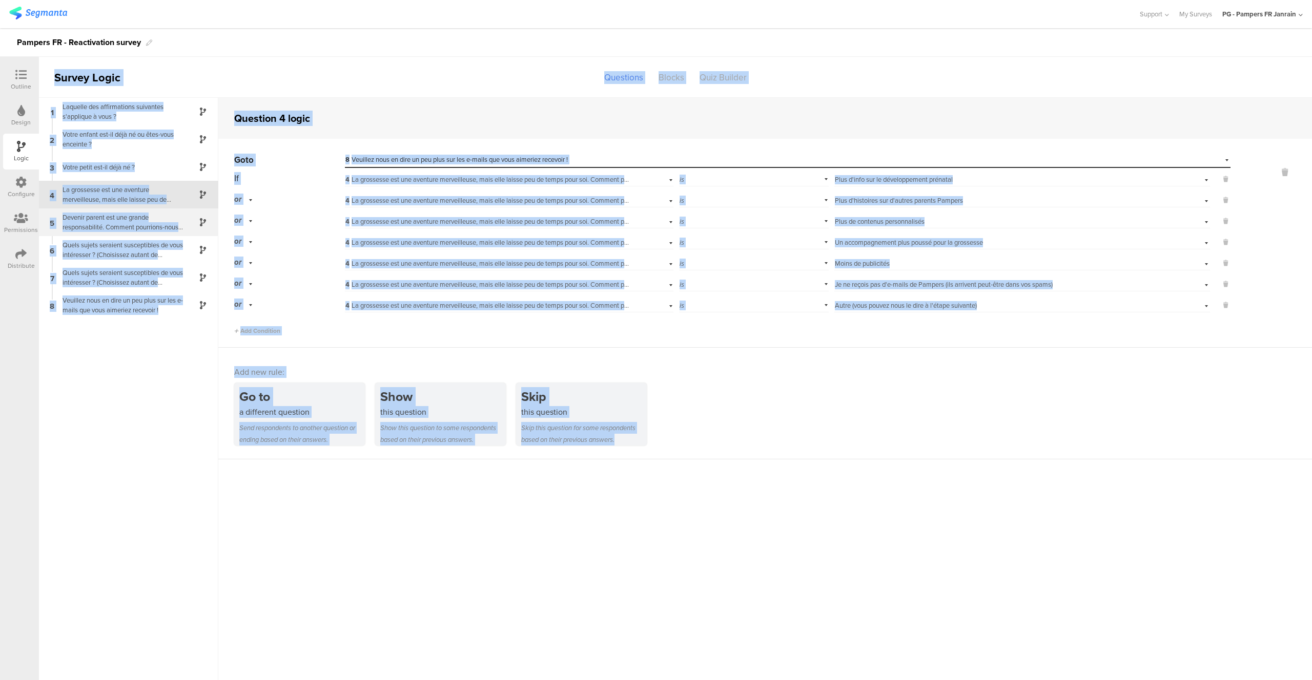
click at [86, 223] on div "Devenir parent est une grande responsabilité. Comment pourrions-nous rendre cet…" at bounding box center [120, 222] width 128 height 19
click at [123, 242] on div "Quels sujets seraient susceptibles de vous intéresser ? (Choisissez autant de r…" at bounding box center [120, 249] width 128 height 19
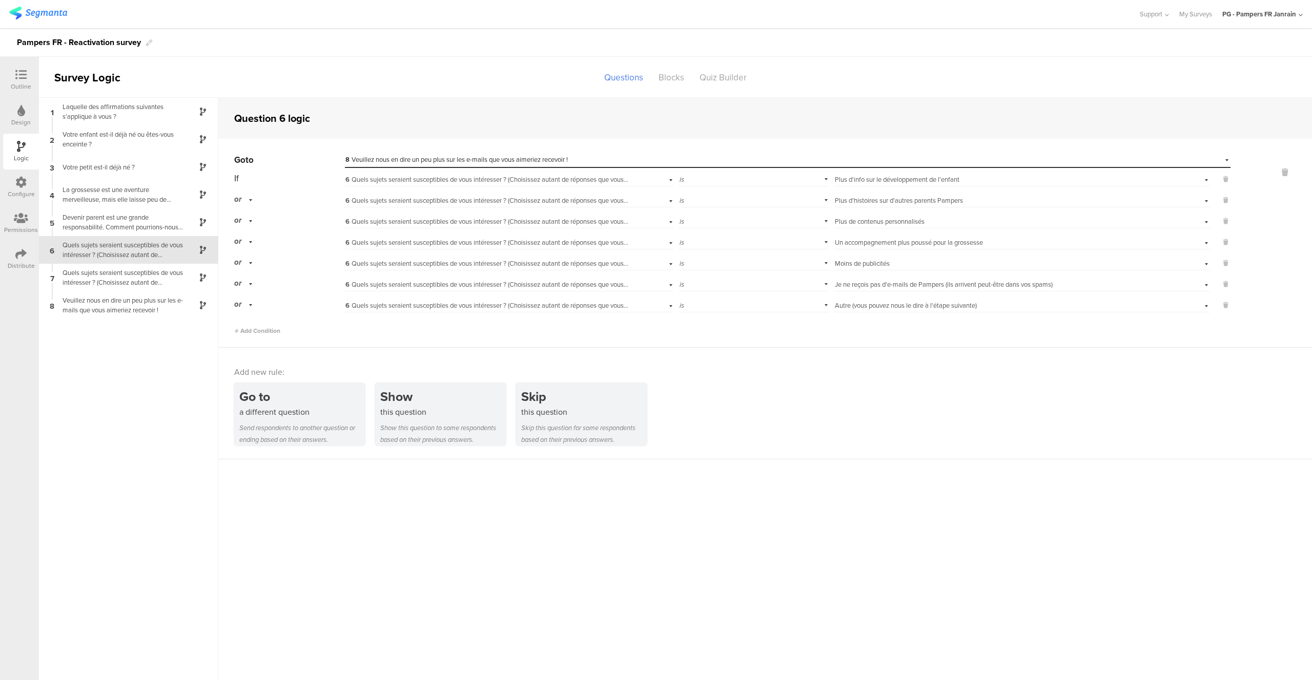
click at [122, 249] on div "Quels sujets seraient susceptibles de vous intéresser ? (Choisissez autant de r…" at bounding box center [120, 249] width 128 height 19
copy div "Quels sujets seraient susceptibles de vous intéresser ? (Choisissez autant de r…"
click at [107, 275] on div "Quels sujets seraient susceptibles de vous intéresser ? (Choisissez autant de r…" at bounding box center [120, 277] width 128 height 19
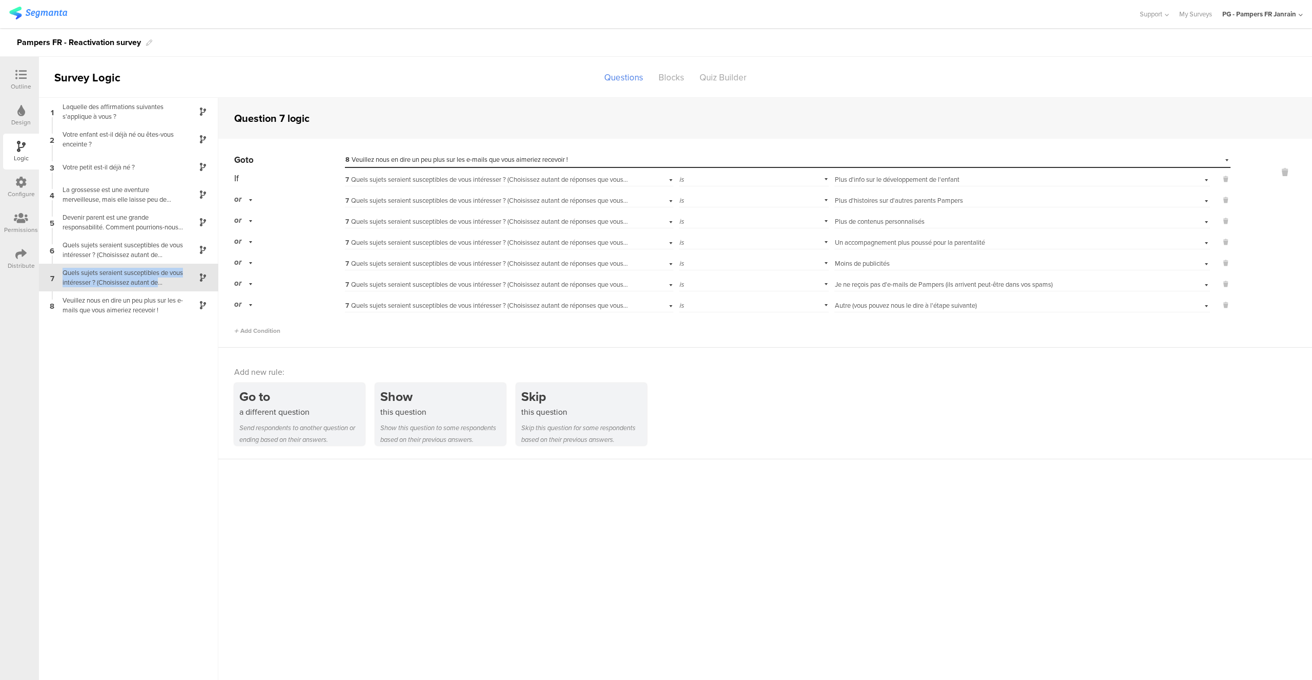
click at [107, 275] on div "Quels sujets seraient susceptibles de vous intéresser ? (Choisissez autant de r…" at bounding box center [120, 277] width 128 height 19
copy div "Quels sujets seraient susceptibles de vous intéresser ? (Choisissez autant de r…"
click at [111, 302] on div "Veuillez nous en dire un peu plus sur les e-mails que vous aimeriez recevoir !" at bounding box center [120, 305] width 128 height 19
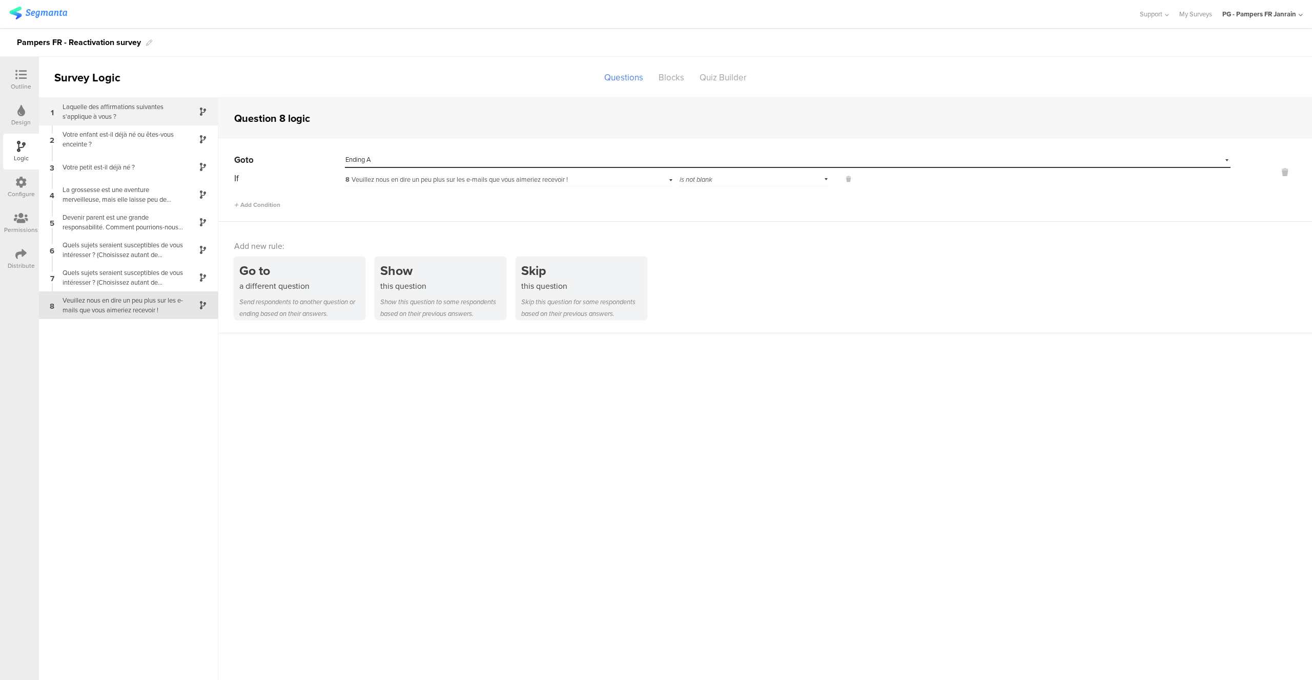
click at [95, 112] on div "Laquelle des affirmations suivantes s'applique à vous ?" at bounding box center [120, 111] width 128 height 19
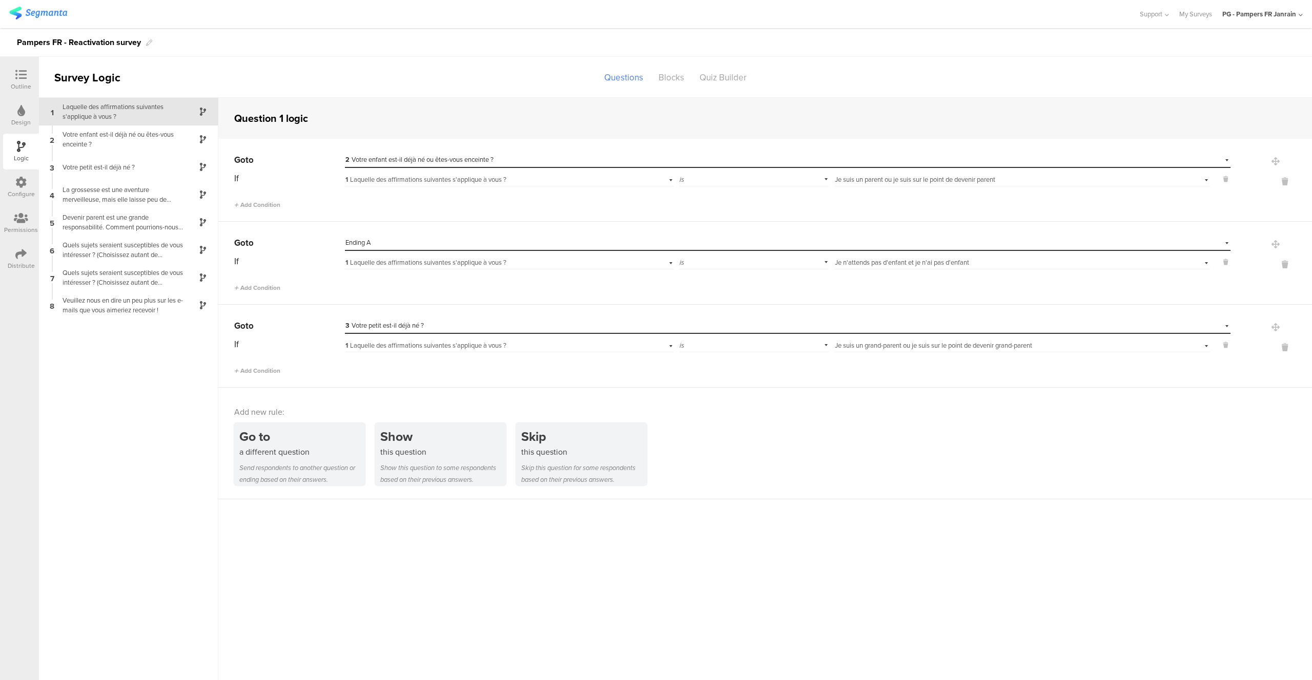
click at [24, 79] on icon at bounding box center [20, 74] width 11 height 11
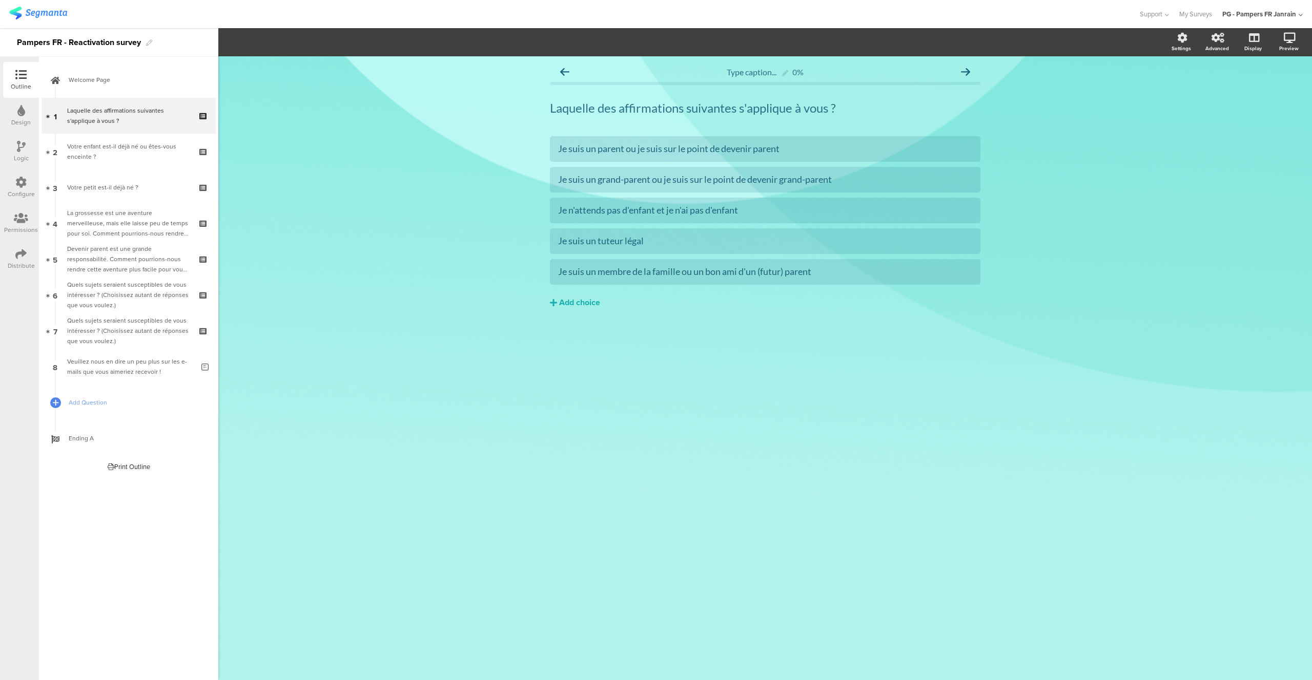
click at [21, 254] on icon at bounding box center [20, 253] width 11 height 11
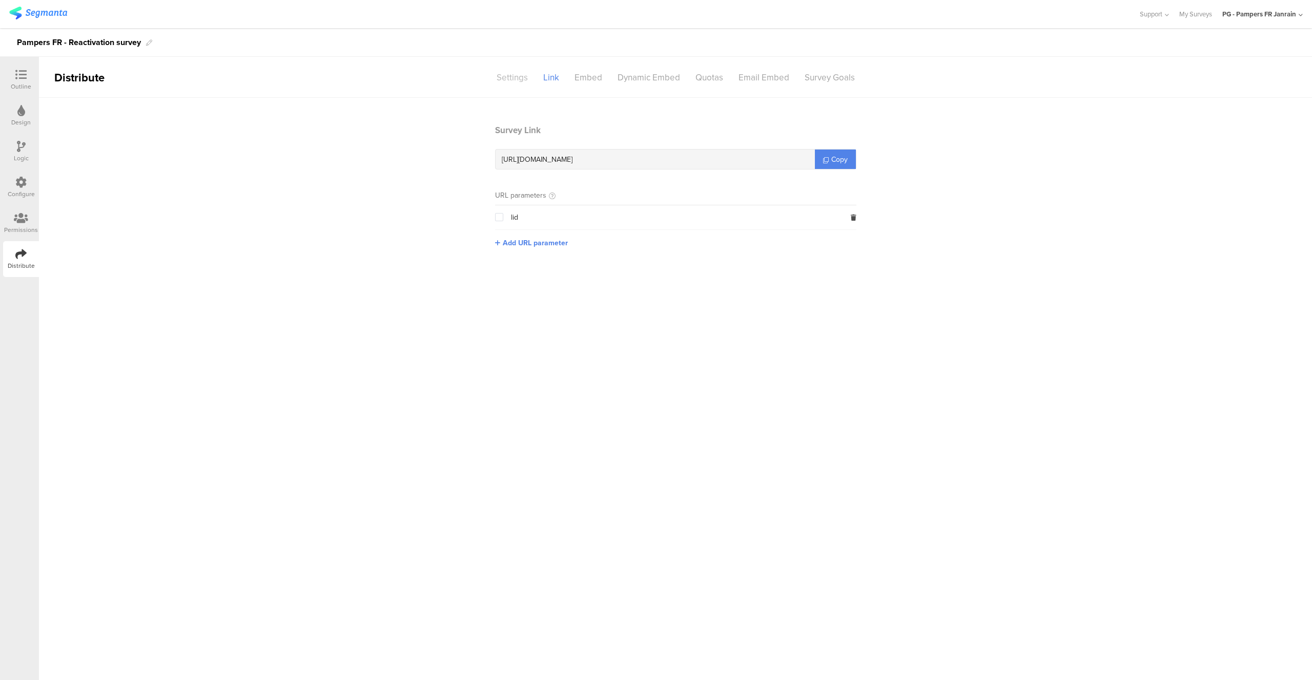
click at [496, 76] on div "Settings" at bounding box center [512, 78] width 47 height 18
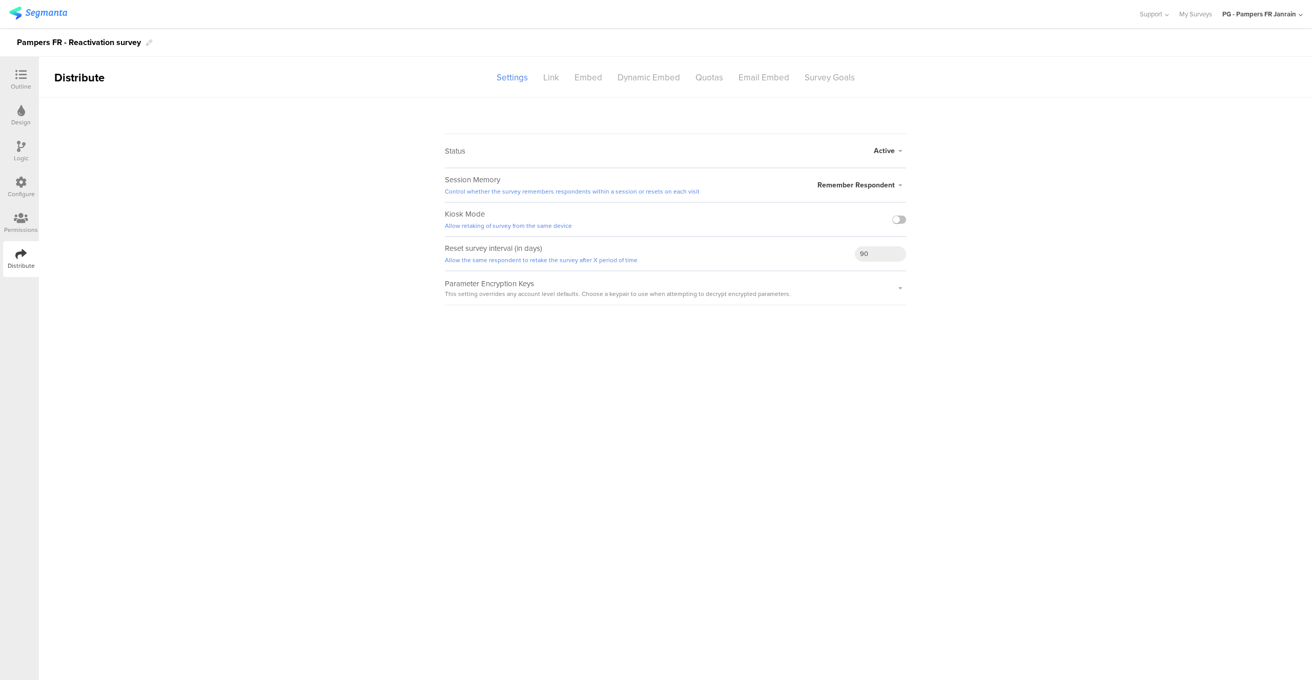
click at [23, 227] on div "Permissions" at bounding box center [21, 229] width 34 height 9
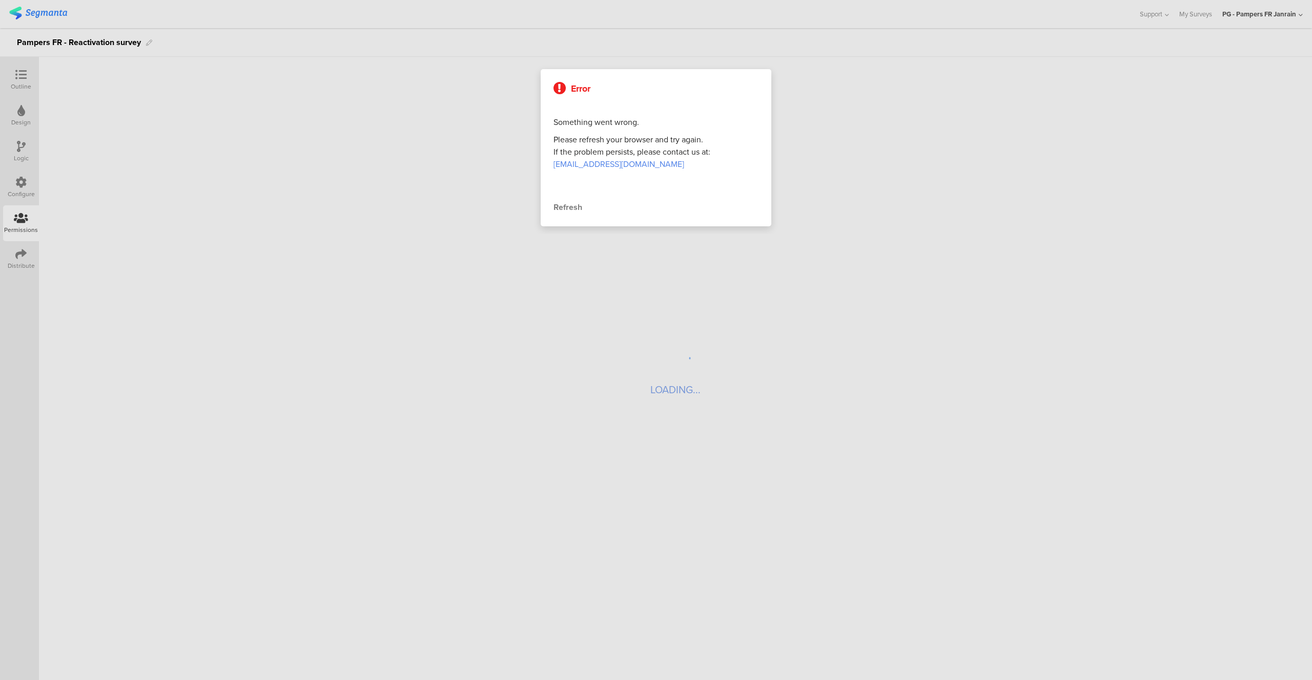
click at [24, 193] on div at bounding box center [656, 340] width 1312 height 680
click at [23, 187] on div at bounding box center [656, 340] width 1312 height 680
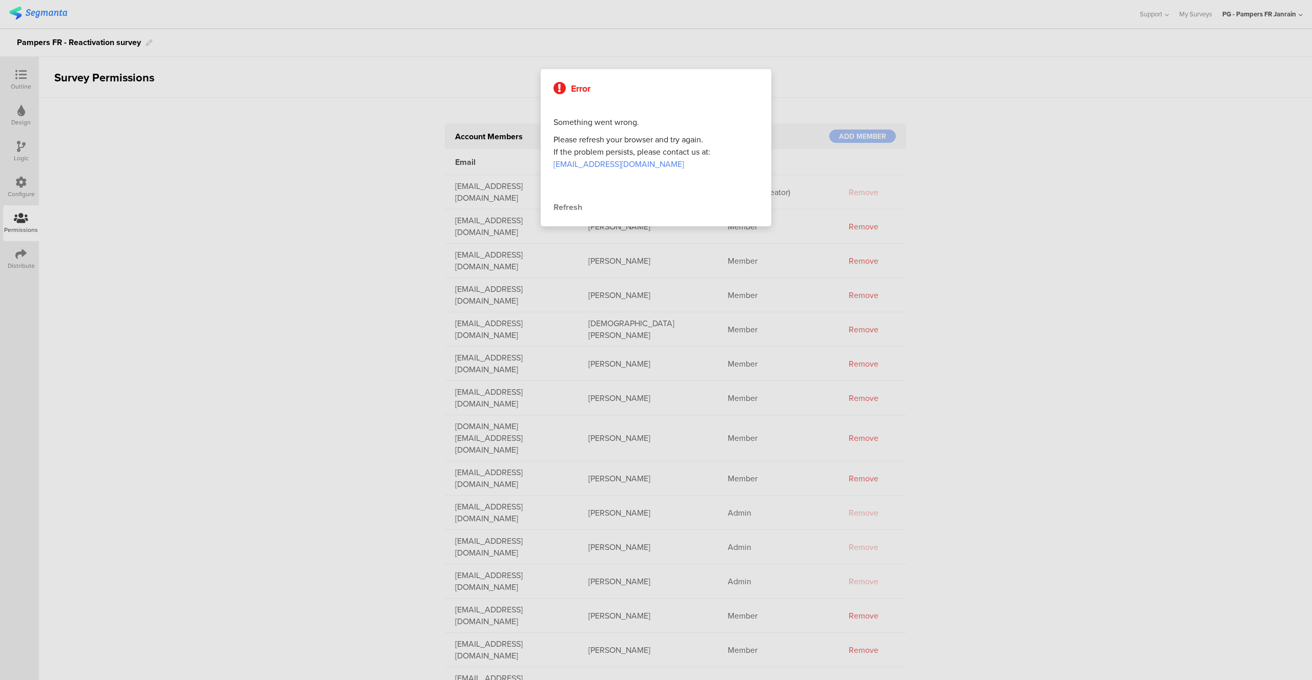
click at [26, 186] on div at bounding box center [656, 340] width 1312 height 680
click at [574, 208] on div "Refresh" at bounding box center [655, 207] width 205 height 12
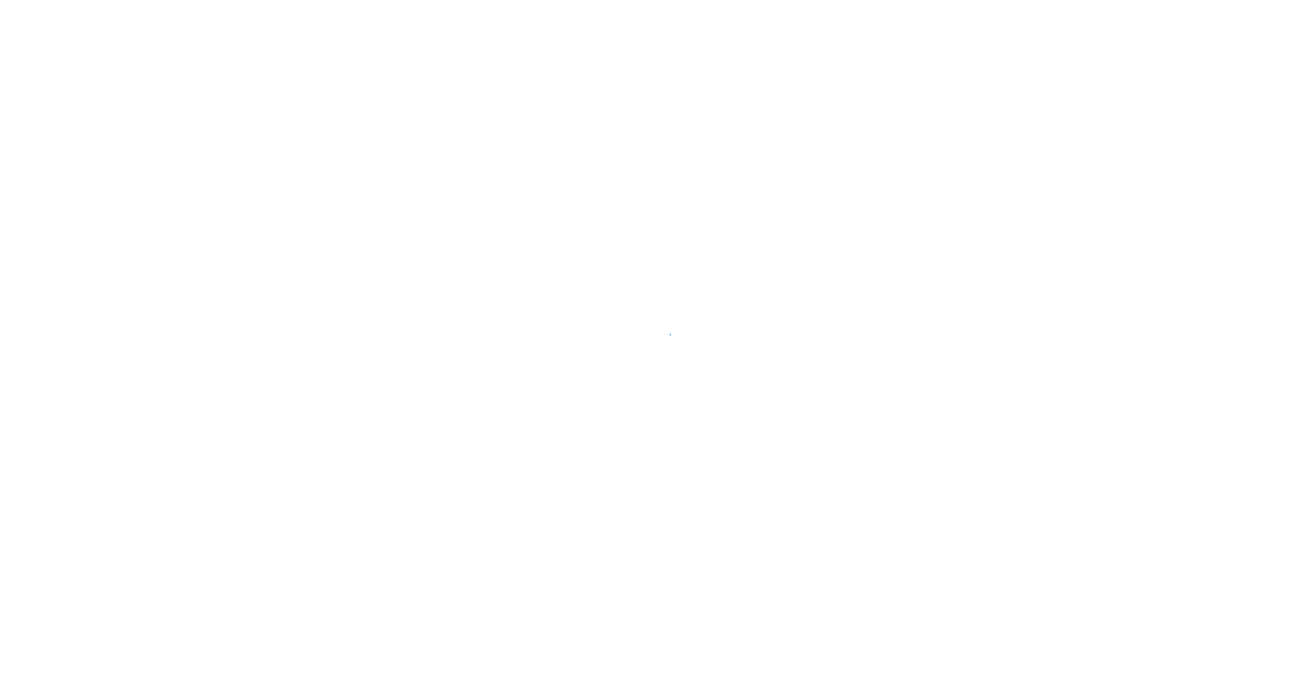
click at [35, 195] on div at bounding box center [656, 340] width 1312 height 680
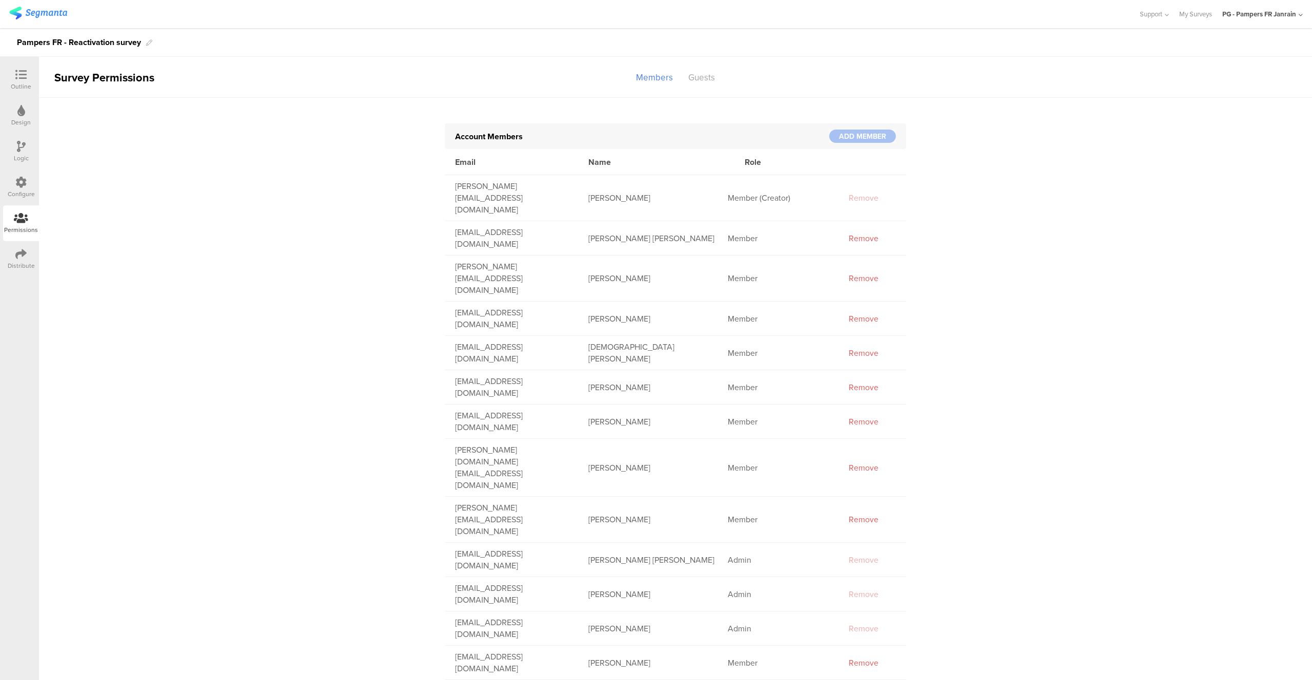
click at [25, 191] on div "Configure" at bounding box center [21, 194] width 27 height 9
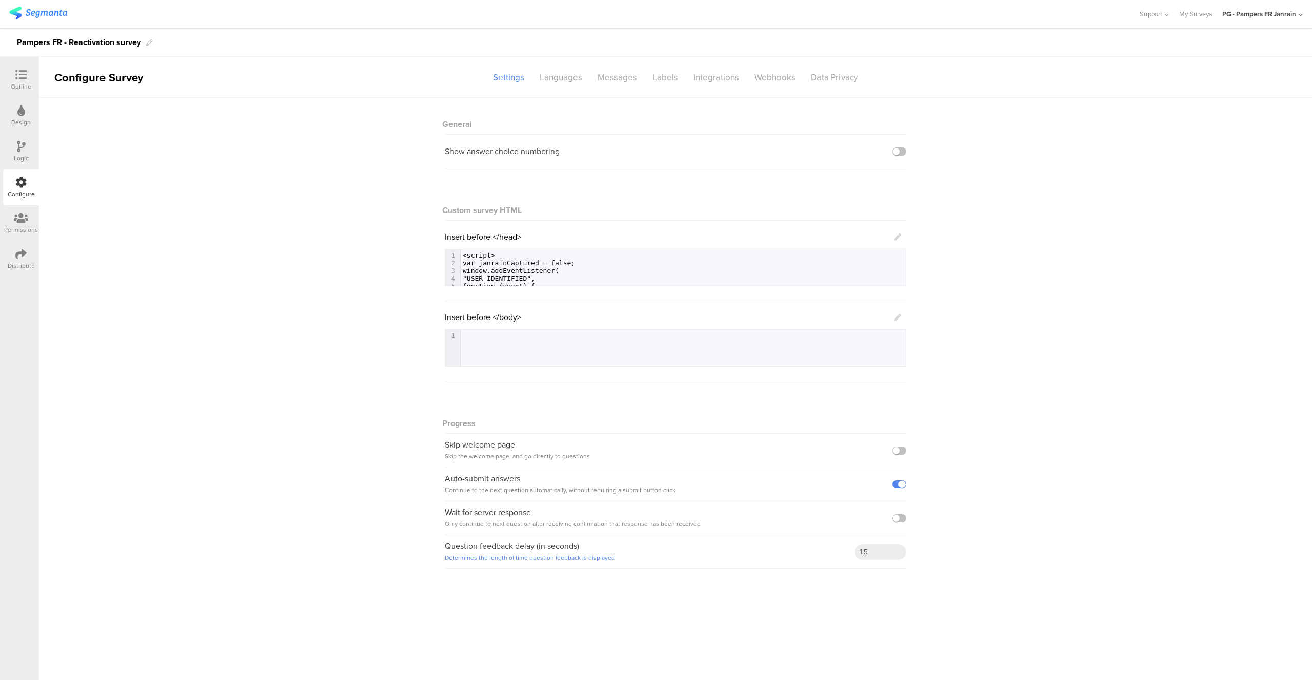
click at [28, 152] on div "Logic" at bounding box center [21, 152] width 36 height 36
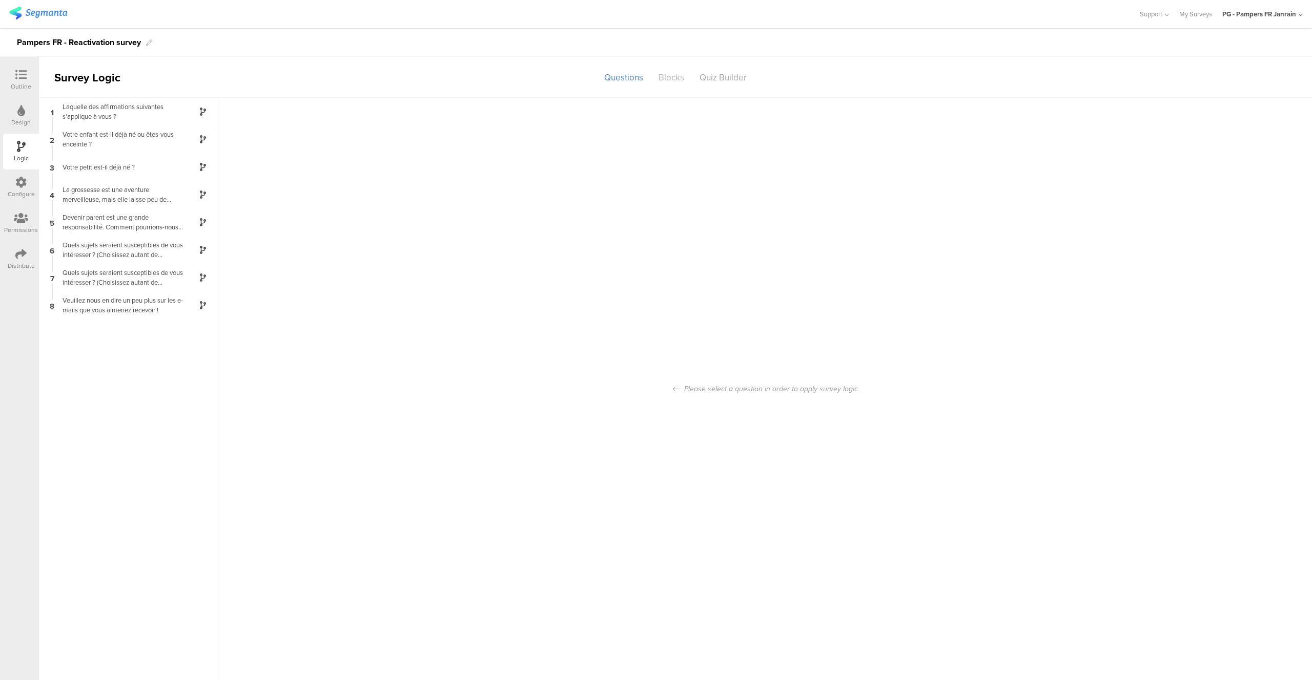
click at [685, 75] on div "Blocks" at bounding box center [671, 78] width 41 height 18
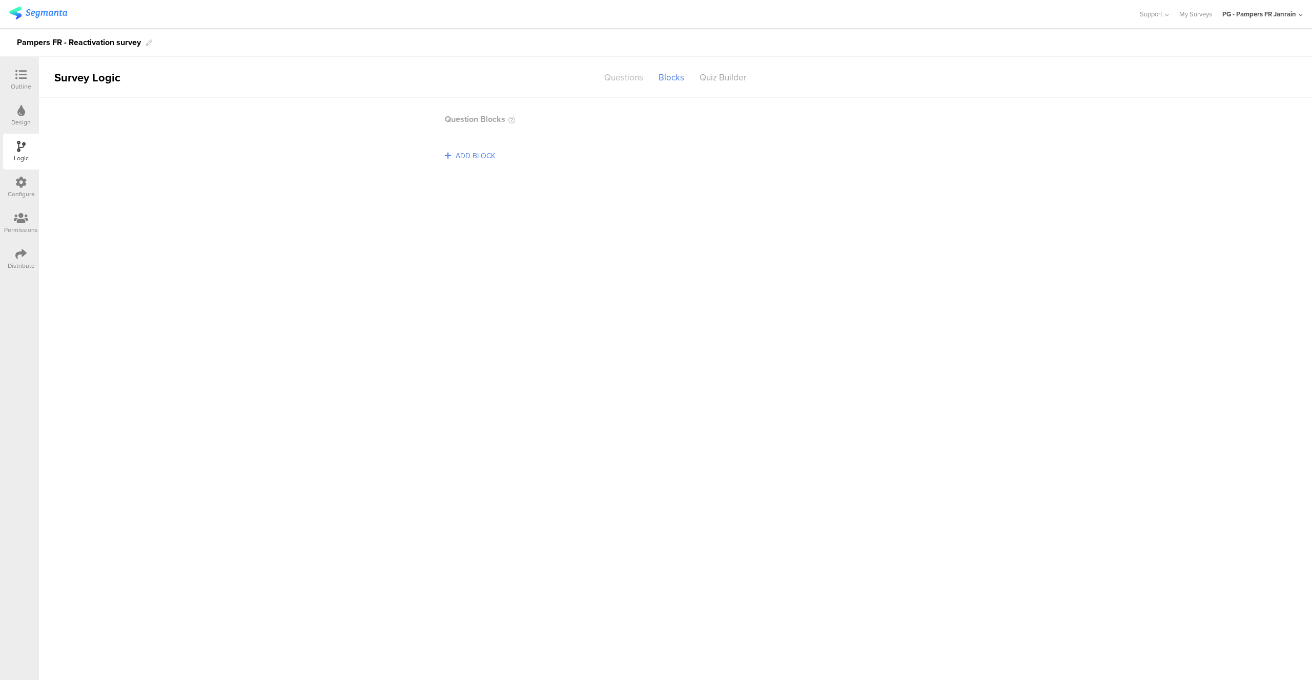
click at [626, 76] on div "Questions" at bounding box center [623, 78] width 54 height 18
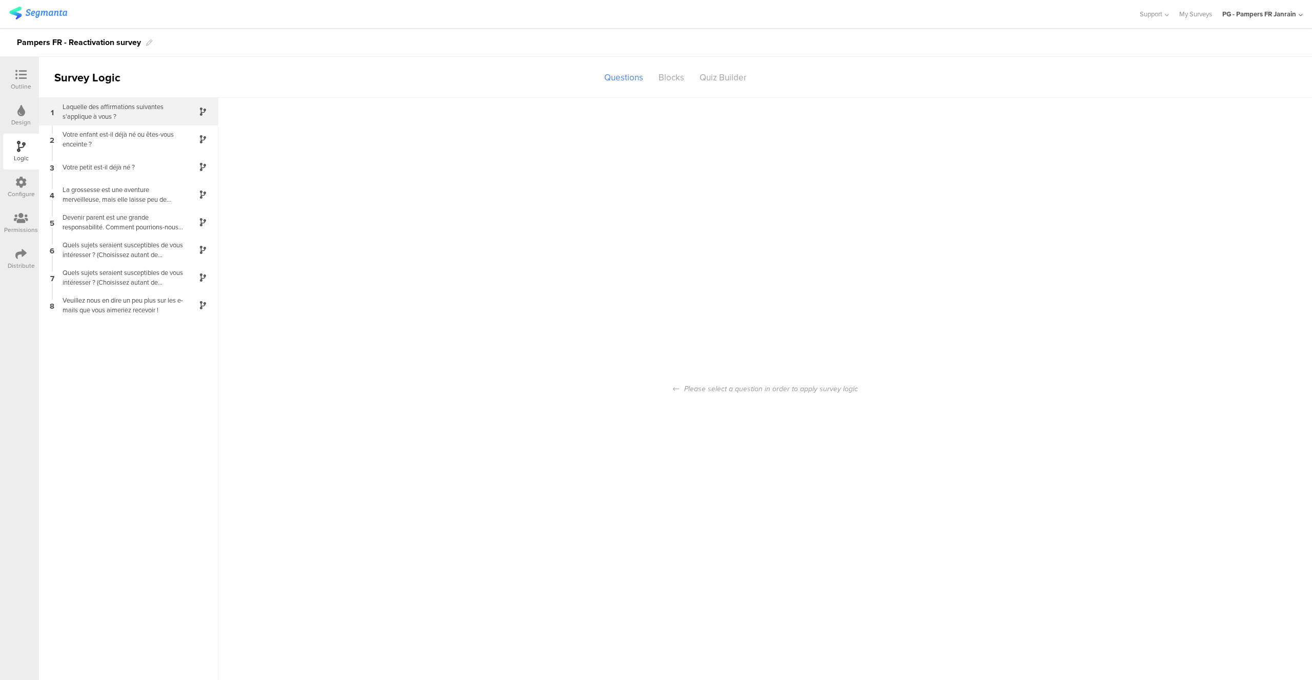
click at [92, 112] on div "Laquelle des affirmations suivantes s'applique à vous ?" at bounding box center [120, 111] width 128 height 19
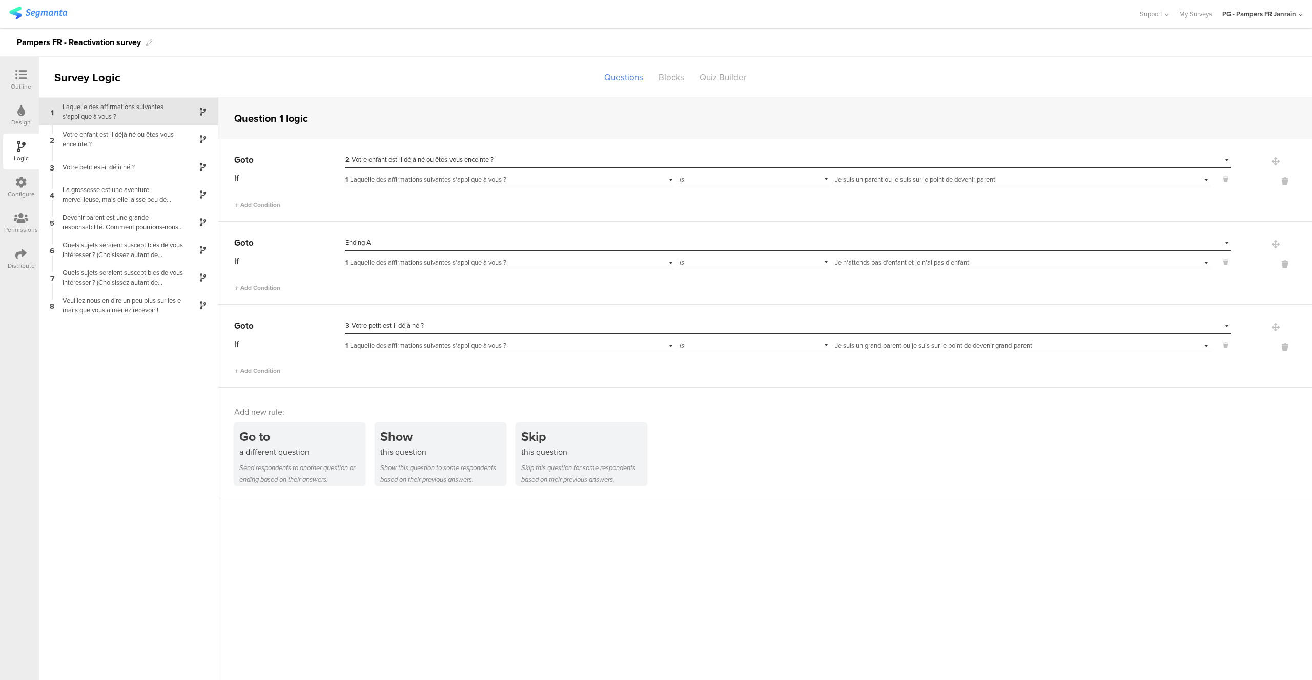
click at [16, 78] on icon at bounding box center [20, 74] width 11 height 11
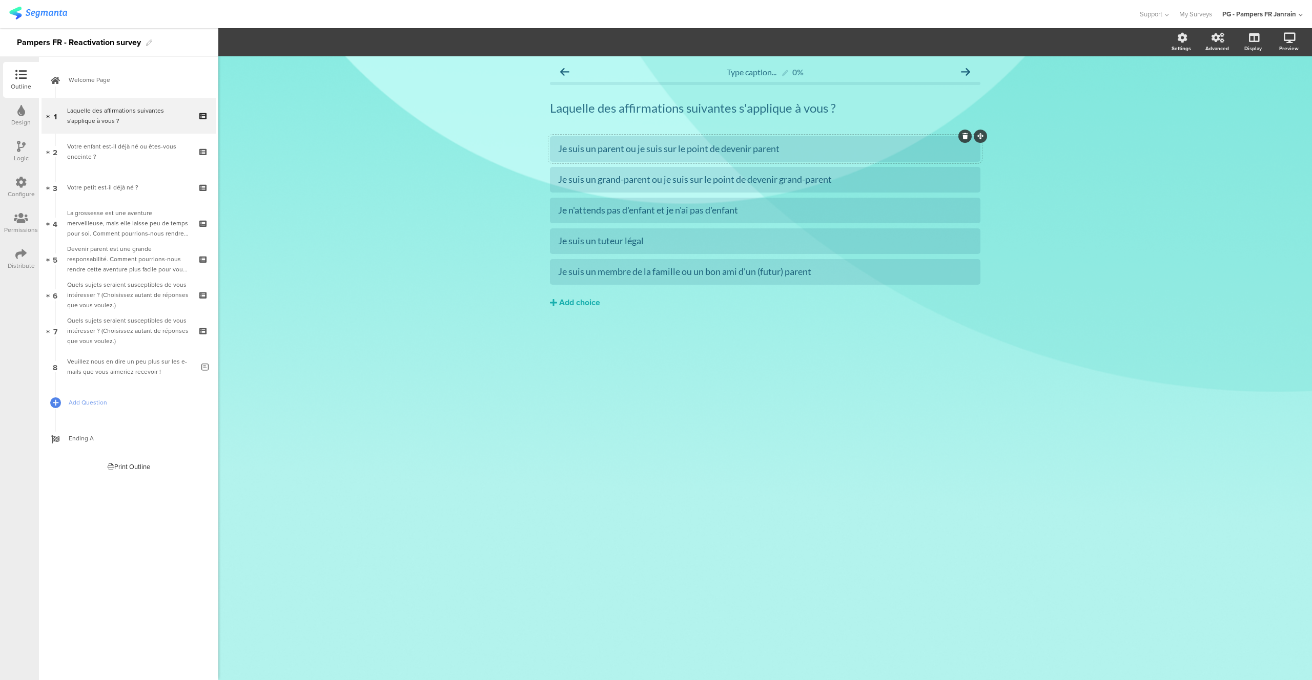
click at [728, 154] on div "Je suis un parent ou je suis sur le point de devenir parent" at bounding box center [765, 149] width 414 height 12
click at [1294, 41] on icon at bounding box center [1289, 38] width 12 height 10
click at [1291, 42] on icon at bounding box center [1289, 38] width 12 height 10
click at [1254, 90] on icon at bounding box center [1252, 92] width 11 height 10
click at [721, 148] on div "Je suis un parent ou je suis sur le point de devenir parent" at bounding box center [765, 149] width 414 height 12
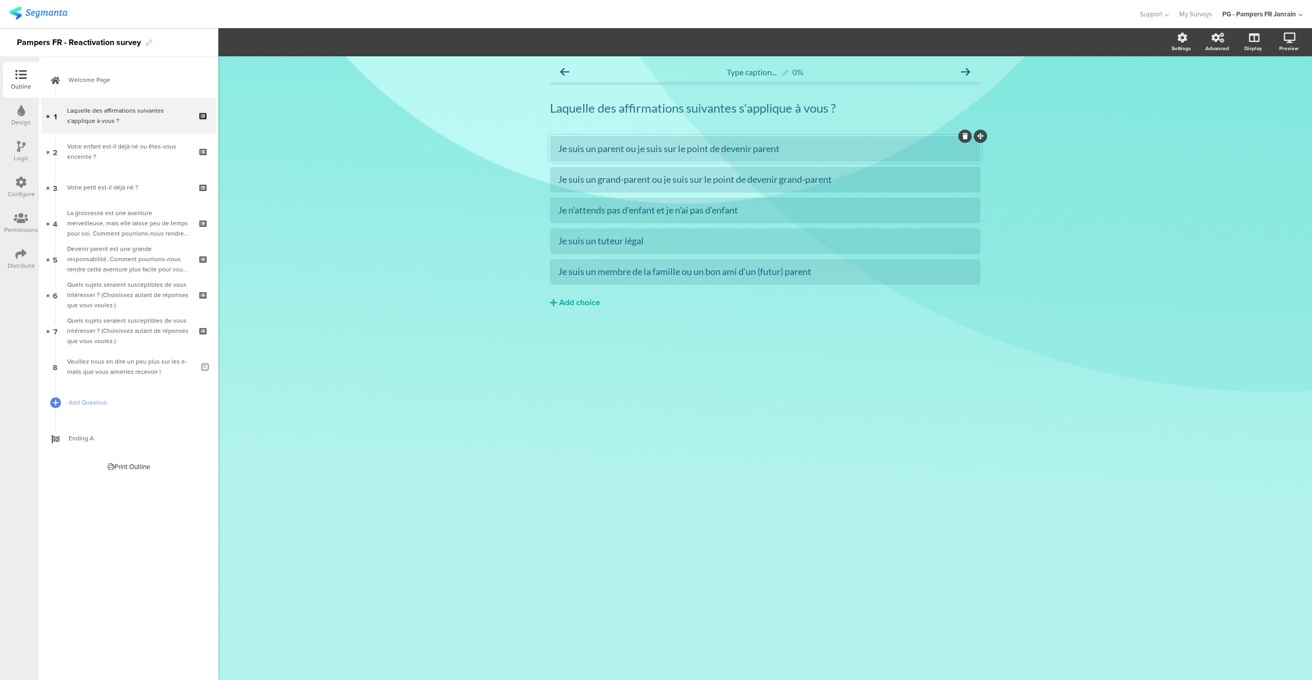
click at [721, 148] on div "Je suis un parent ou je suis sur le point de devenir parent" at bounding box center [765, 149] width 414 height 12
copy div "Je suis un parent ou je suis sur le point de devenir parent"
click at [962, 75] on icon at bounding box center [965, 71] width 9 height 9
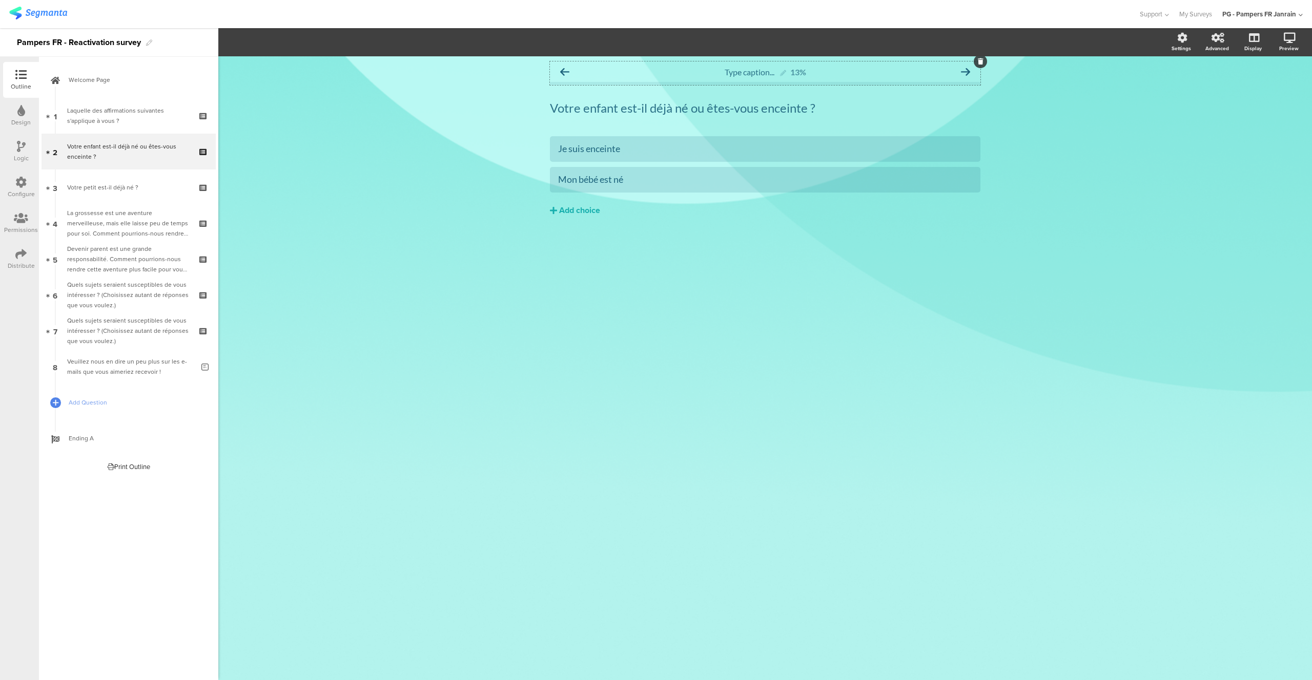
click at [562, 75] on icon at bounding box center [564, 71] width 9 height 9
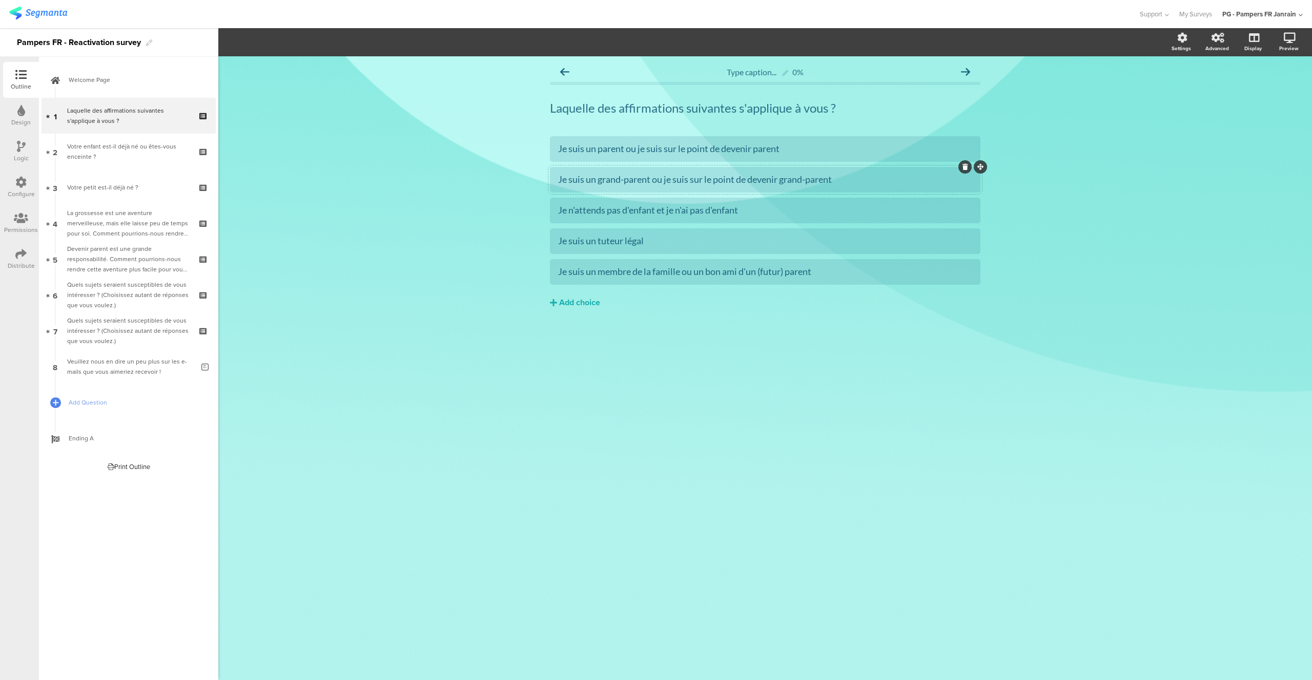
click at [614, 179] on div "Je suis un grand-parent ou je suis sur le point de devenir grand-parent" at bounding box center [765, 180] width 414 height 12
copy div "Je suis un grand-parent ou je suis sur le point de devenir grand-parent"
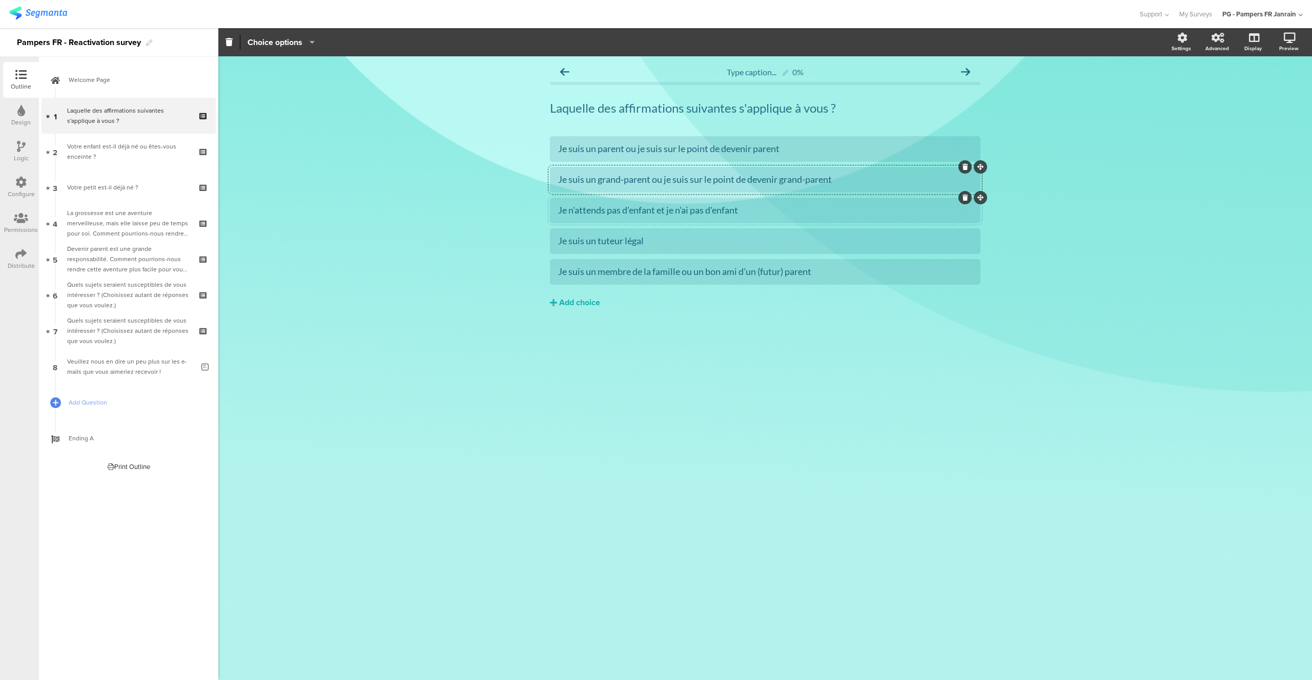
click at [597, 208] on div "Je n'attends pas d'enfant et je n'ai pas d'enfant" at bounding box center [765, 210] width 414 height 12
copy div "Je n'attends pas d'enfant et je n'ai pas d'enfant"
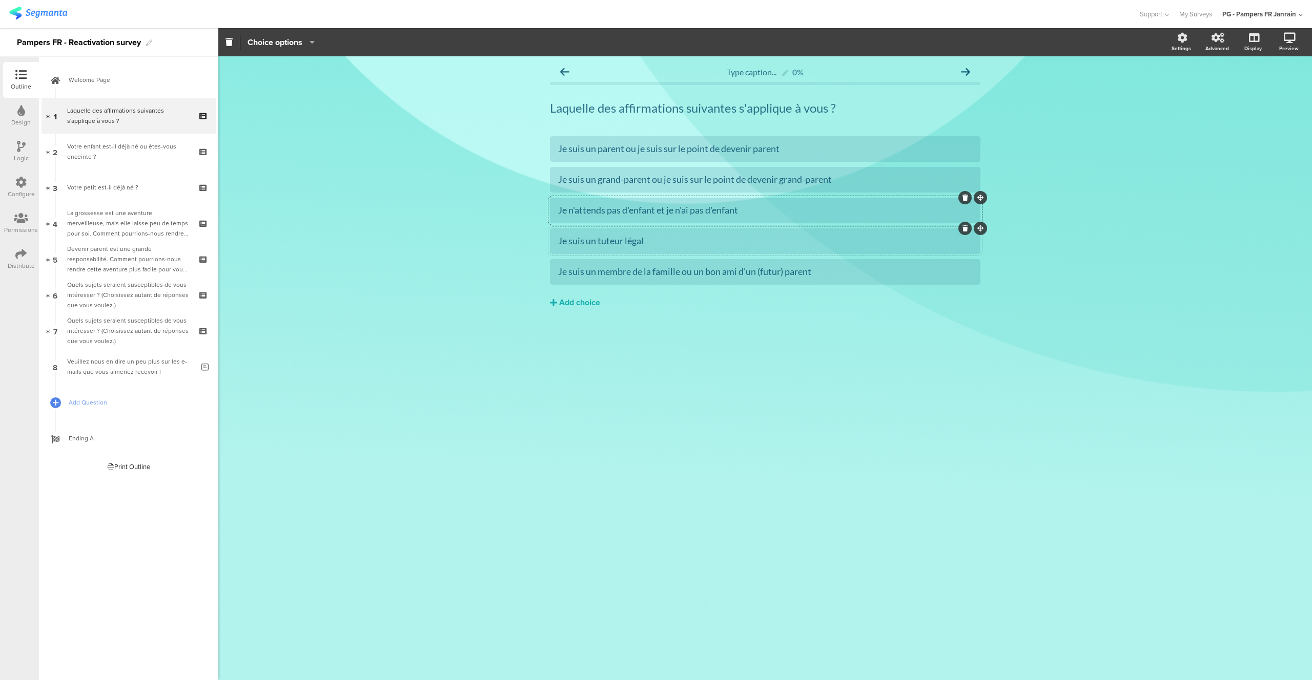
click at [586, 241] on div "Je suis un tuteur légal" at bounding box center [765, 241] width 414 height 12
copy div "Je suis un tuteur légal"
click at [597, 270] on div "Je suis un membre de la famille ou un bon ami d'un (futur) parent" at bounding box center [765, 272] width 414 height 12
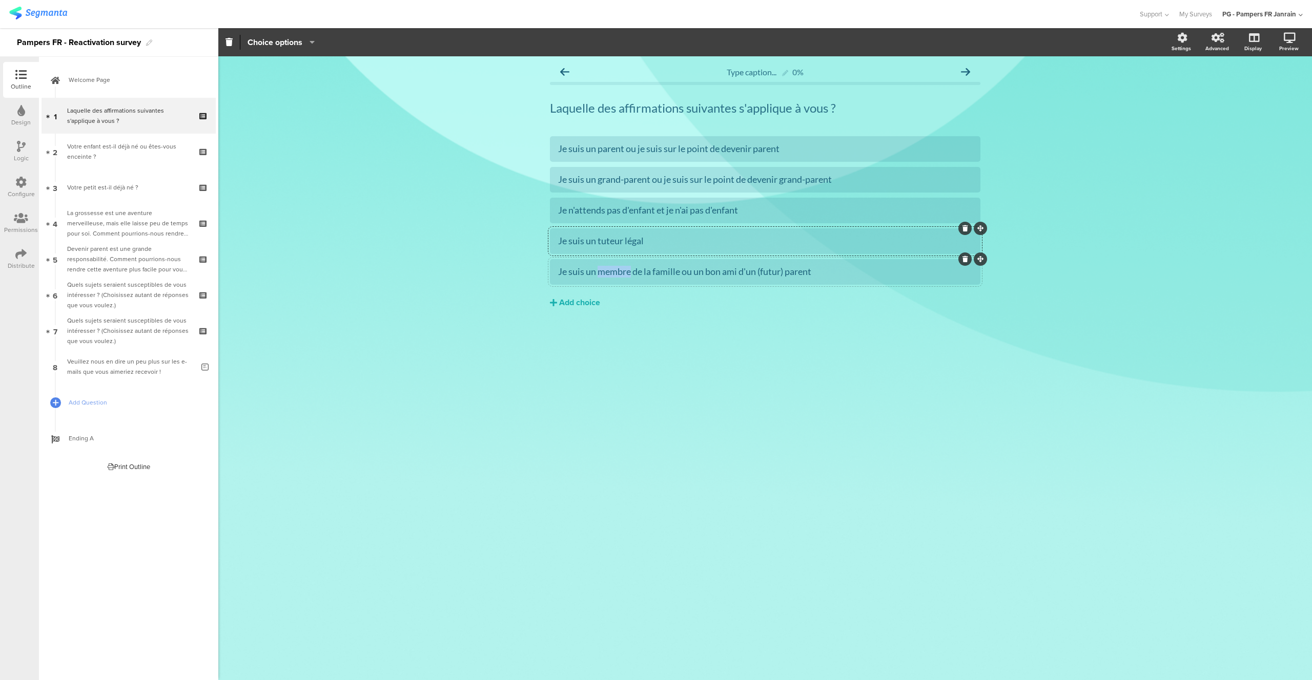
click at [597, 270] on div "Je suis un membre de la famille ou un bon ami d'un (futur) parent" at bounding box center [765, 272] width 414 height 12
copy div "Je suis un membre de la famille ou un bon ami d'un (futur) parent"
click at [673, 150] on div "Je suis un parent ou je suis sur le point de devenir parent" at bounding box center [765, 149] width 414 height 12
click at [772, 147] on div "Je suis un parent ou je suis sur le point de devenir parent" at bounding box center [765, 149] width 414 height 12
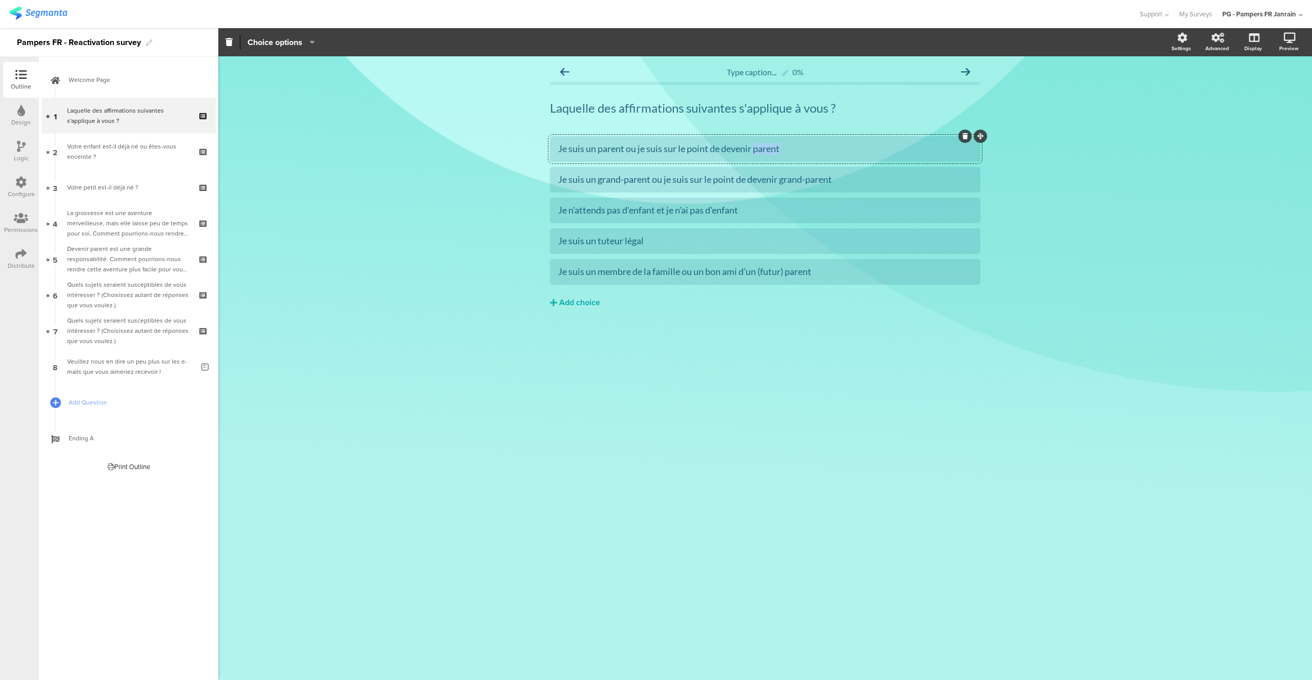
click at [772, 147] on div "Je suis un parent ou je suis sur le point de devenir parent" at bounding box center [765, 149] width 414 height 12
click at [856, 353] on div "Type caption... 0% Laquelle des affirmations suivantes s'applique à vous ? Laqu…" at bounding box center [765, 206] width 451 height 300
